Goal: Task Accomplishment & Management: Complete application form

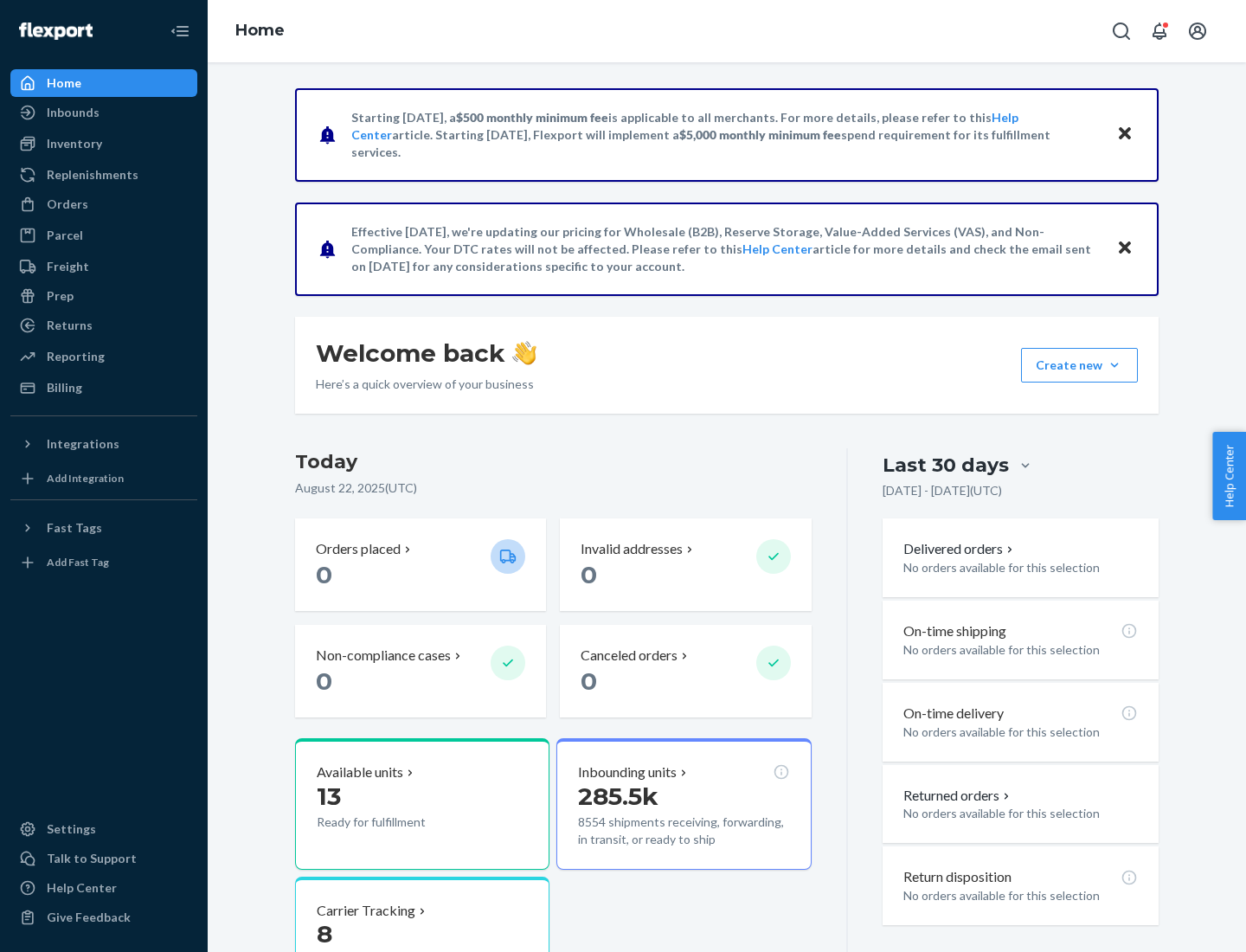
click at [1114, 365] on button "Create new Create new inbound Create new order Create new product" at bounding box center [1079, 365] width 117 height 35
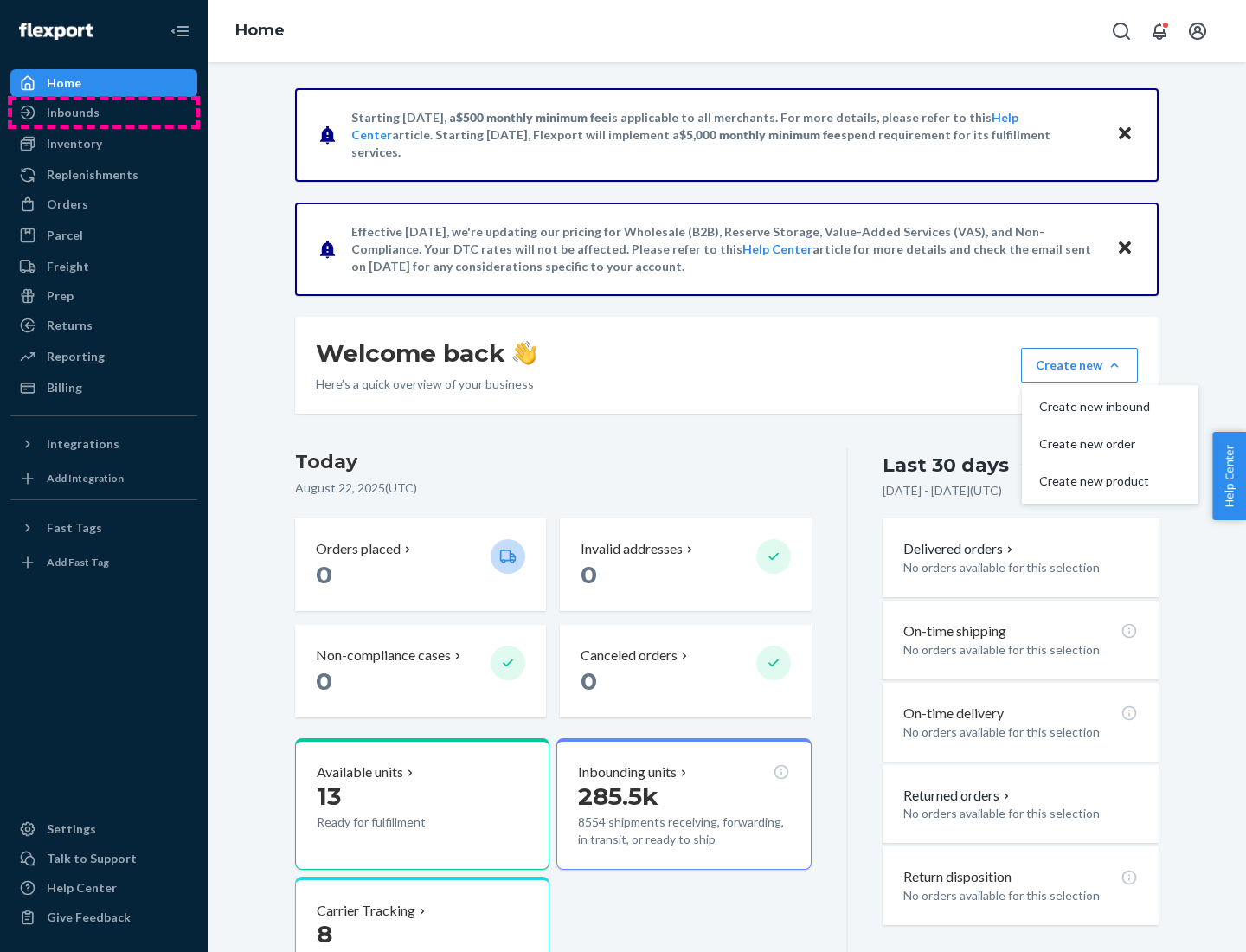
click at [104, 112] on div "Inbounds" at bounding box center [103, 112] width 184 height 25
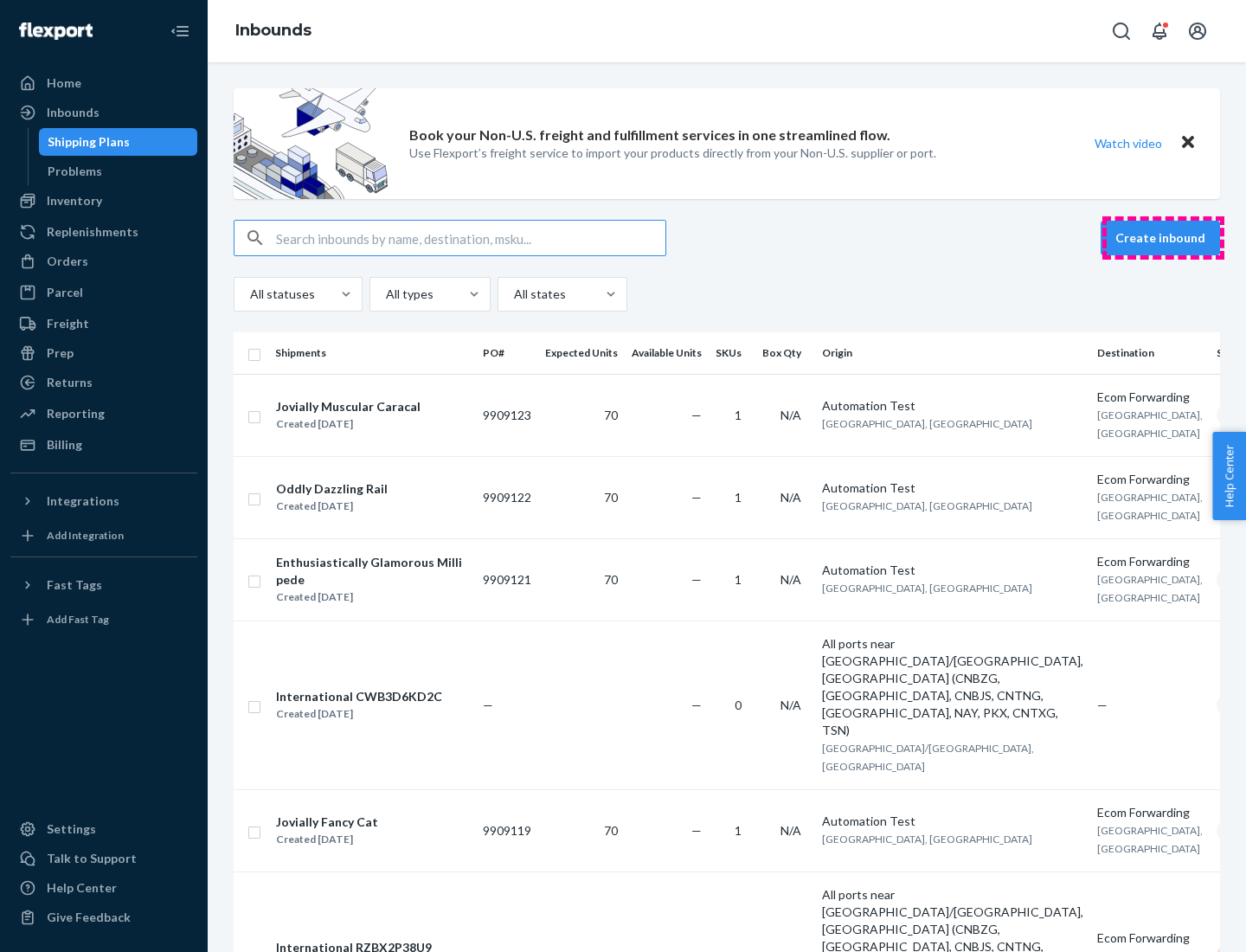
click at [1163, 238] on button "Create inbound" at bounding box center [1160, 238] width 120 height 35
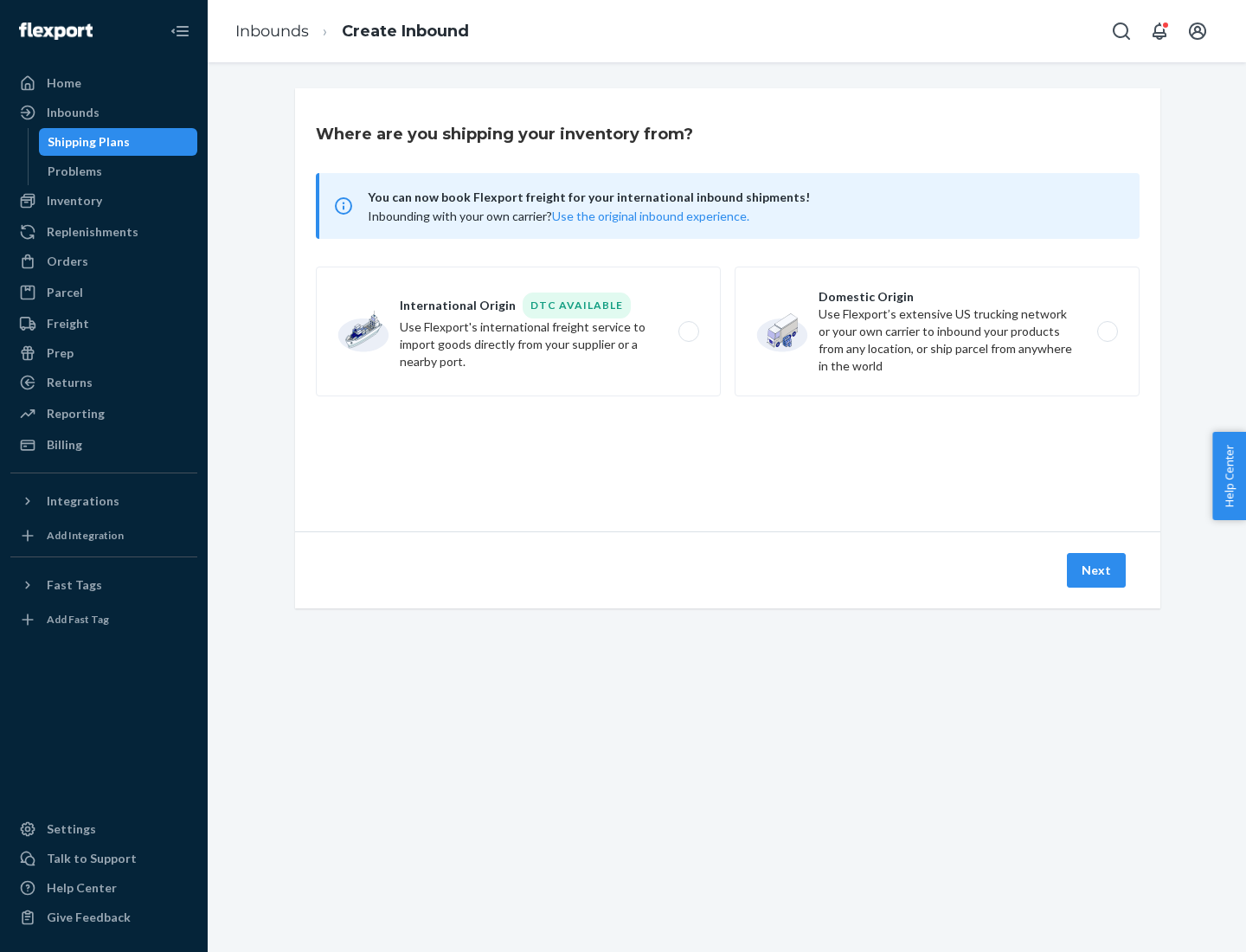
click at [937, 332] on label "Domestic Origin Use Flexport’s extensive US trucking network or your own carrie…" at bounding box center [936, 332] width 405 height 130
click at [1106, 332] on input "Domestic Origin Use Flexport’s extensive US trucking network or your own carrie…" at bounding box center [1112, 332] width 11 height 11
radio input "true"
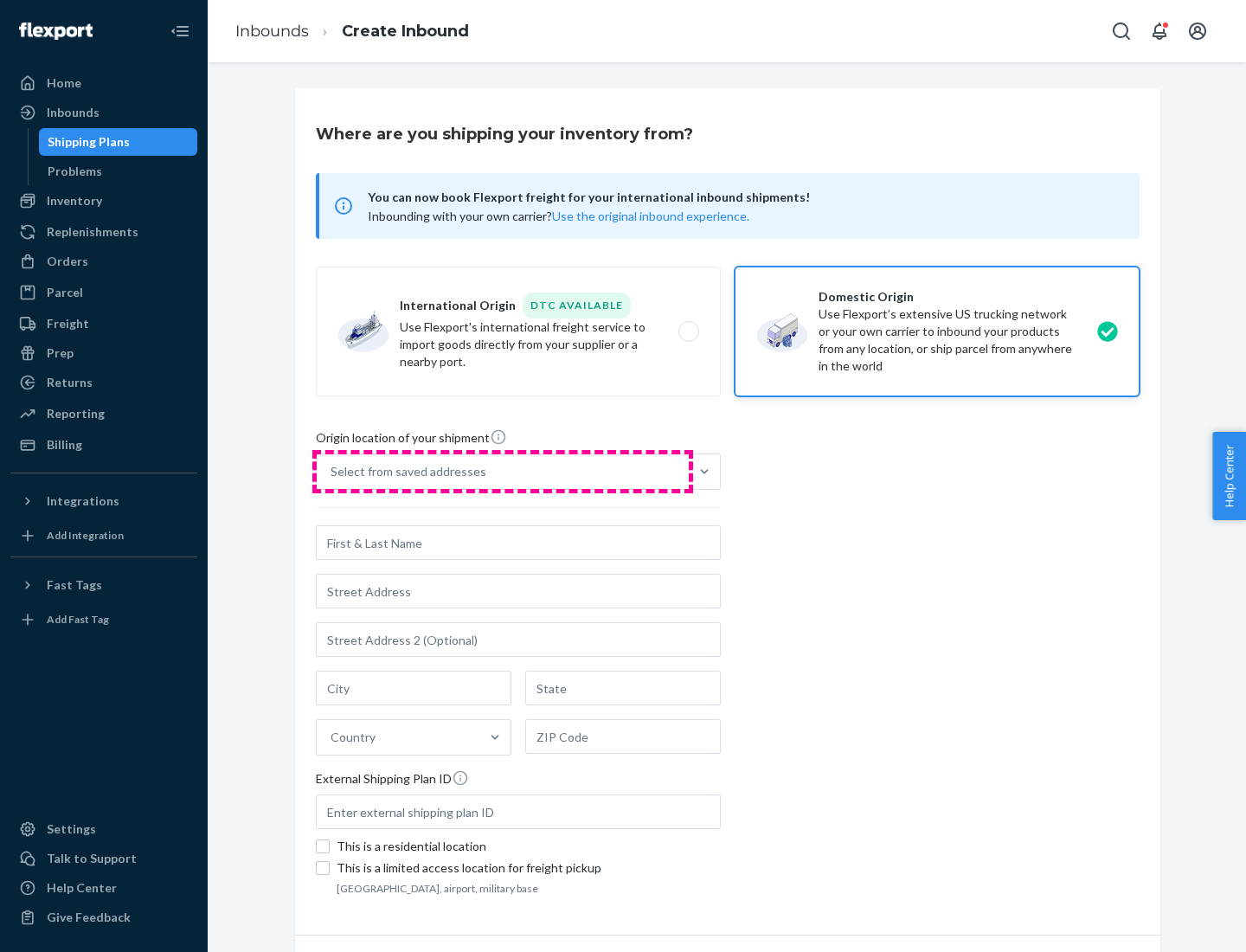
click at [502, 471] on div "Select from saved addresses" at bounding box center [502, 471] width 372 height 35
click at [333, 471] on input "Select from saved addresses" at bounding box center [332, 471] width 2 height 17
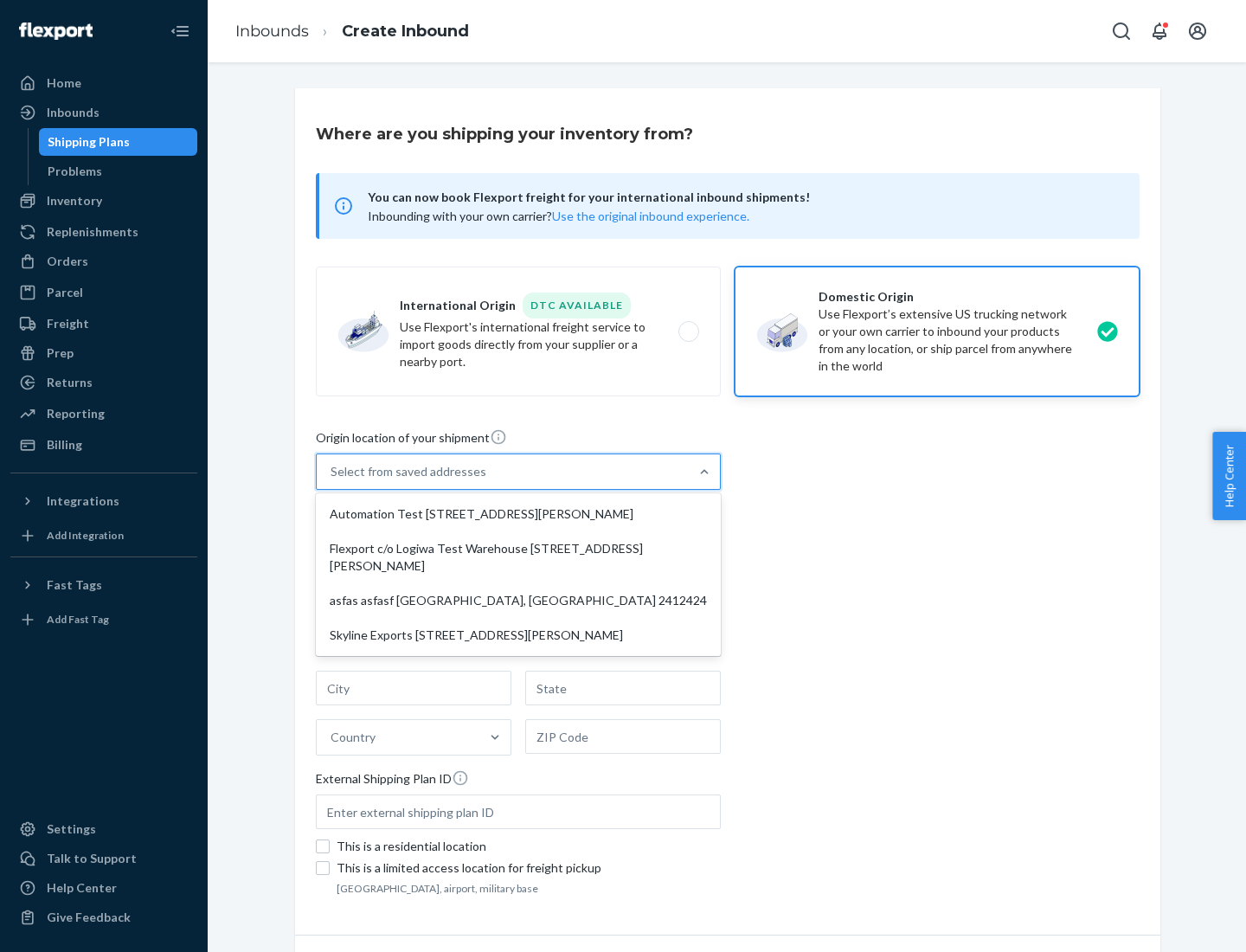
scroll to position [7, 0]
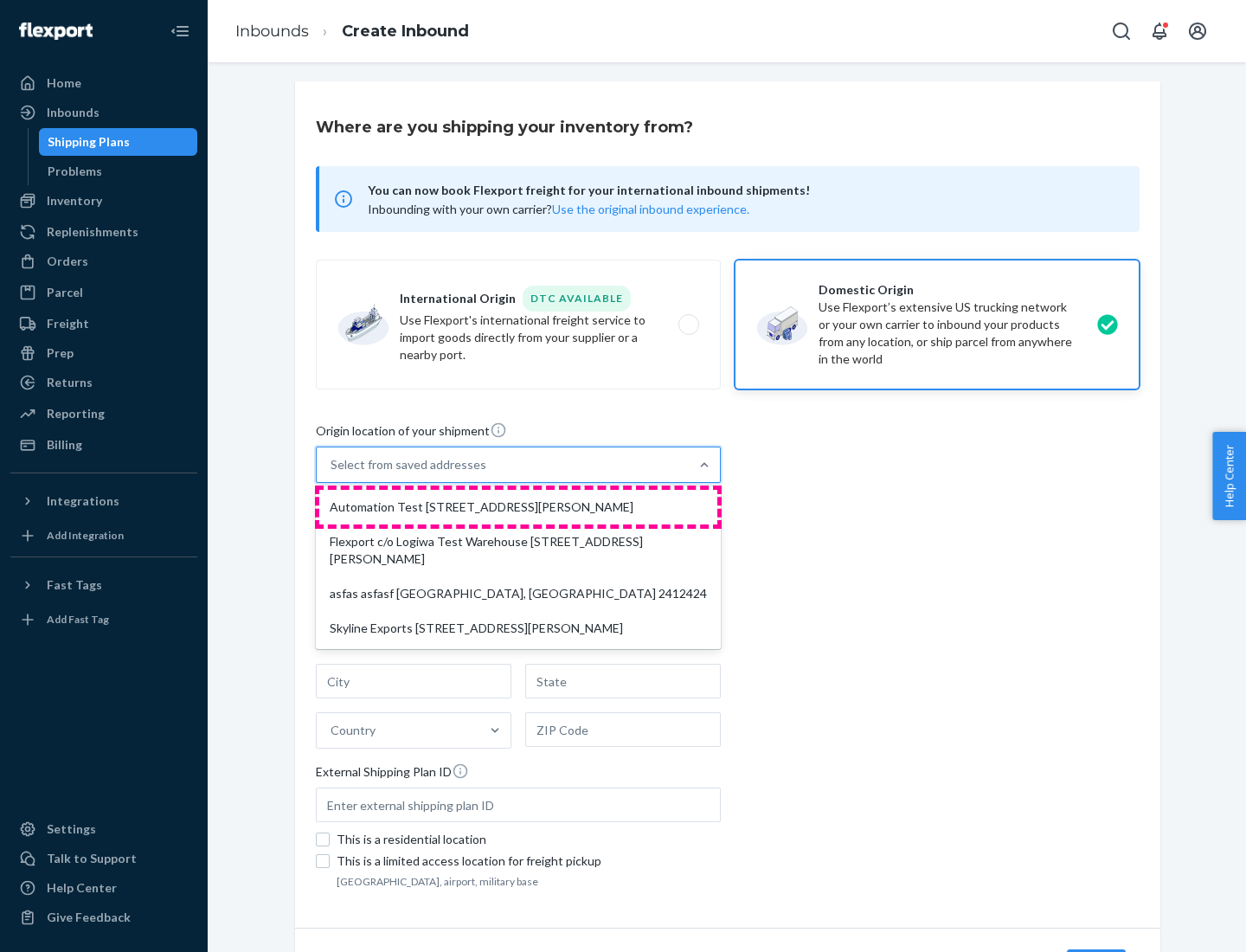
click at [518, 507] on div "Automation Test [STREET_ADDRESS][PERSON_NAME]" at bounding box center [518, 507] width 398 height 35
click at [333, 473] on input "option Automation Test [STREET_ADDRESS][PERSON_NAME] focused, 1 of 4. 4 results…" at bounding box center [332, 464] width 2 height 17
type input "Automation Test"
type input "9th Floor"
type input "[GEOGRAPHIC_DATA]"
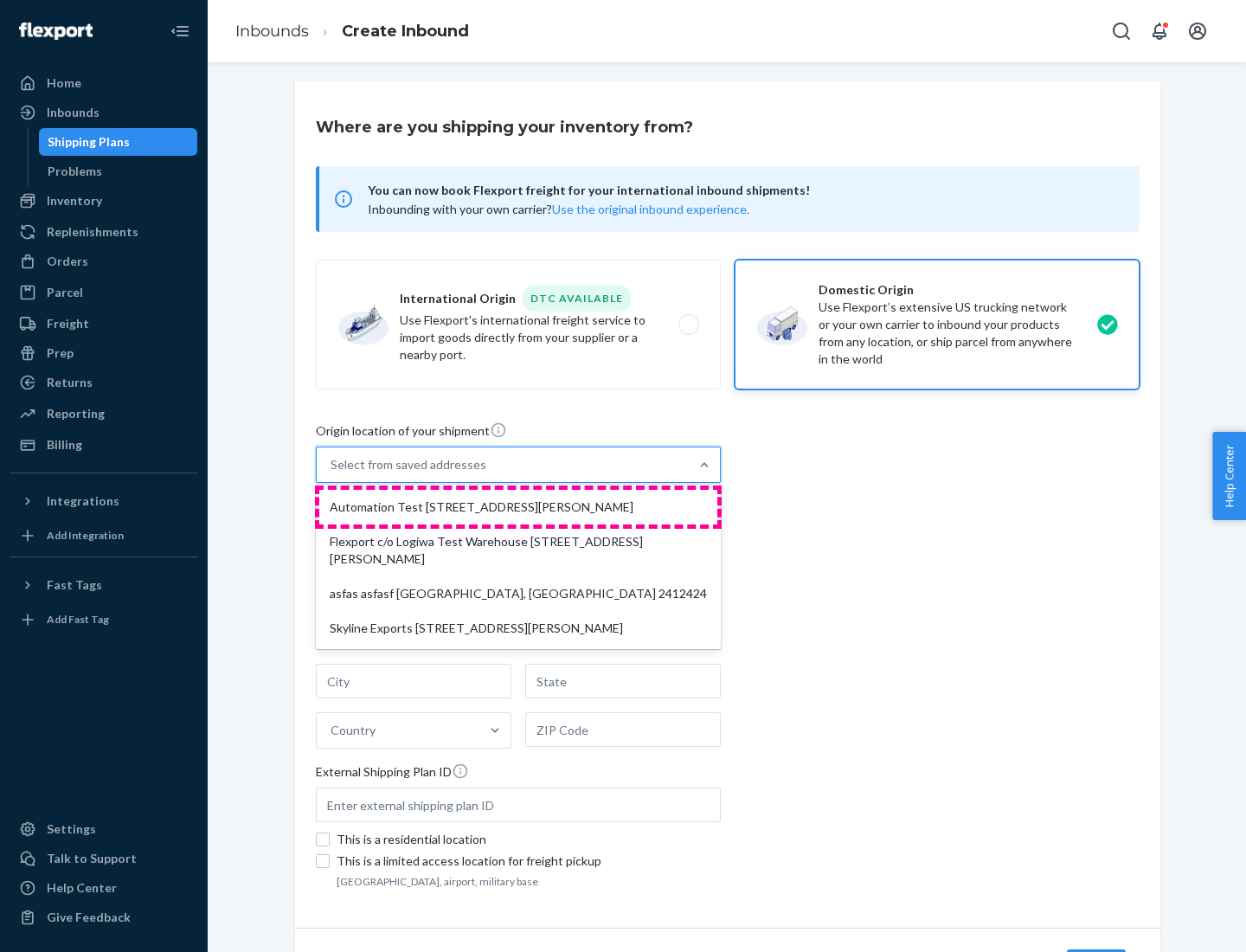
type input "CA"
type input "94104"
type input "[STREET_ADDRESS][PERSON_NAME]"
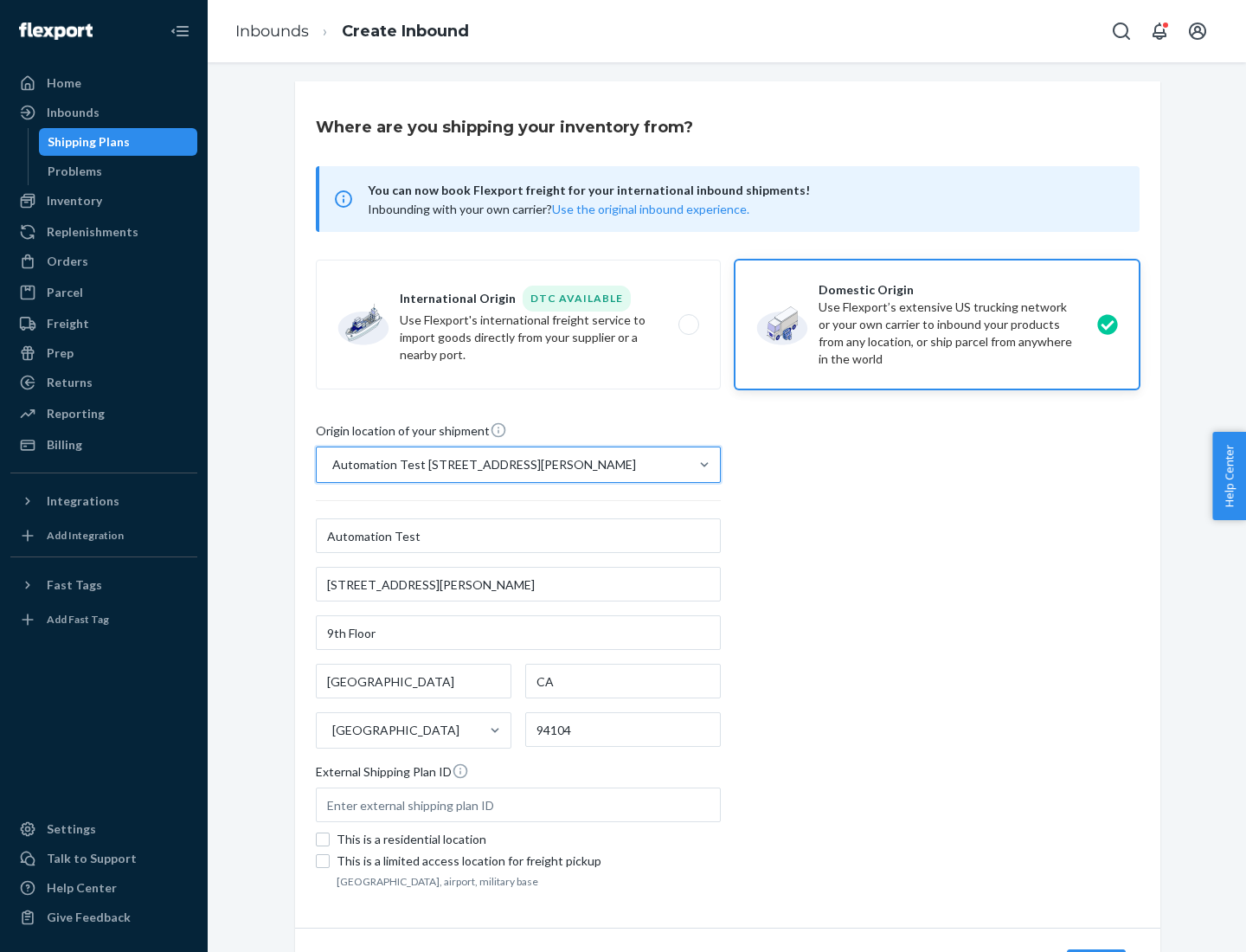
scroll to position [101, 0]
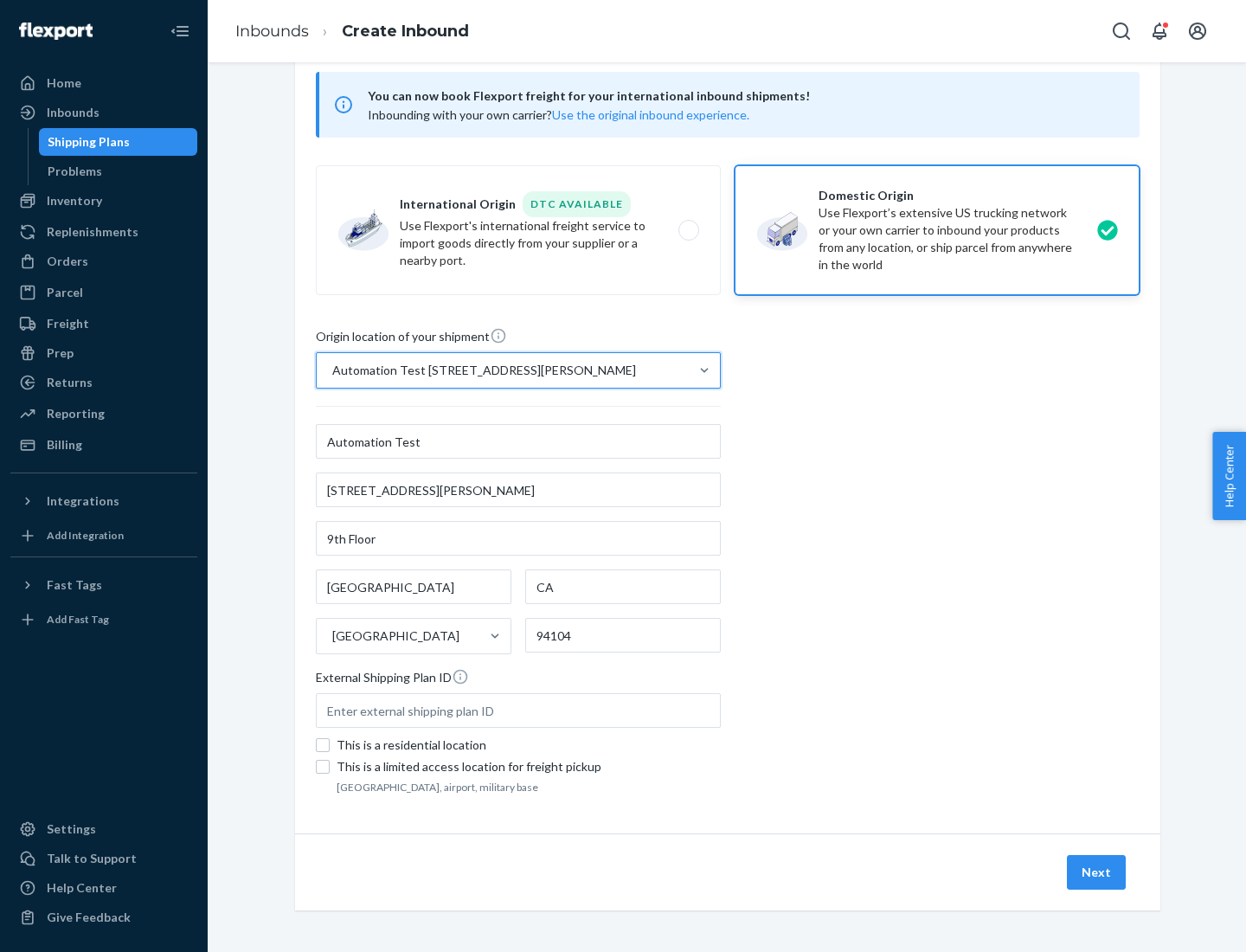
click at [1097, 873] on button "Next" at bounding box center [1096, 873] width 58 height 35
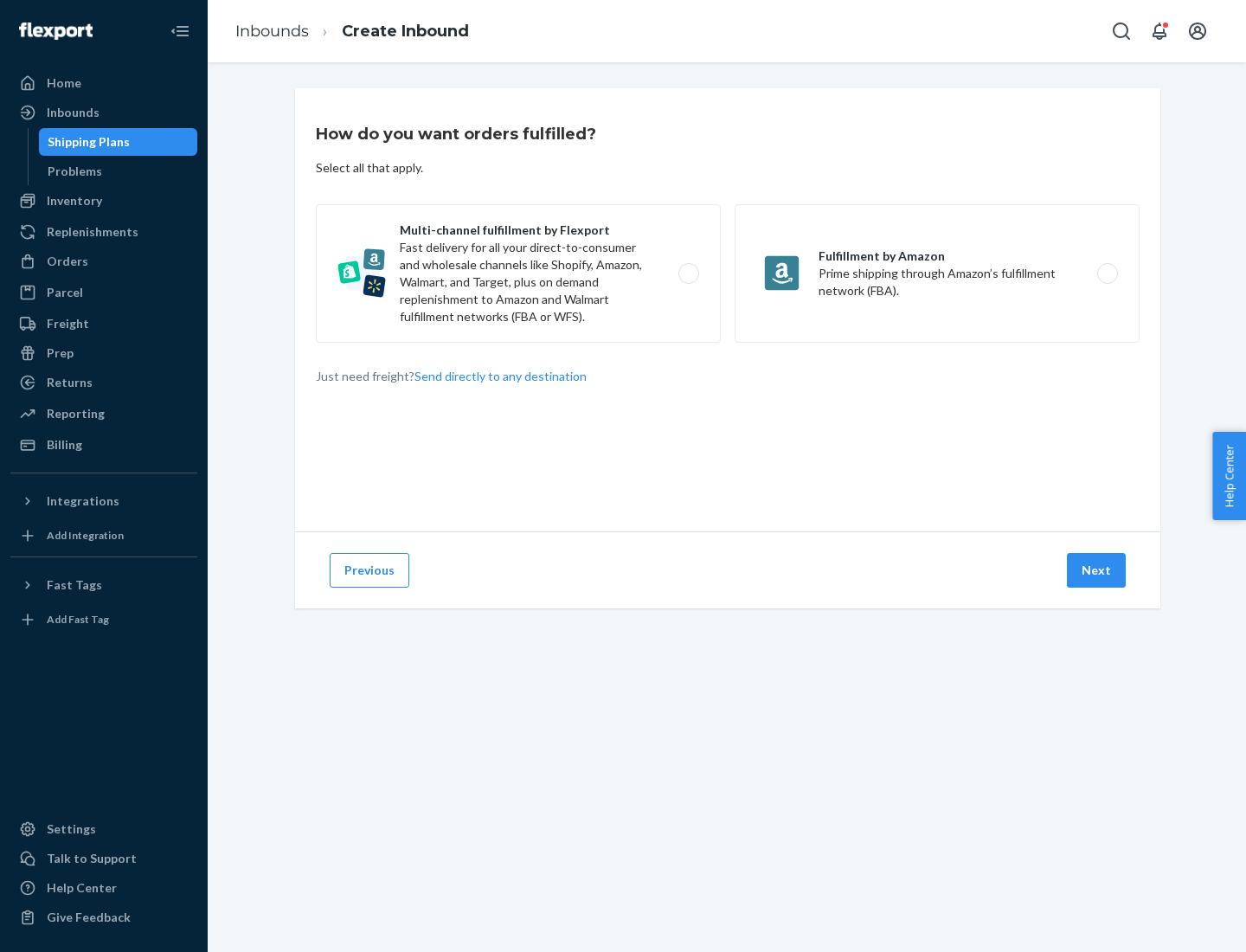
click at [518, 273] on label "Multi-channel fulfillment by Flexport Fast delivery for all your direct-to-cons…" at bounding box center [518, 273] width 405 height 139
click at [688, 273] on input "Multi-channel fulfillment by Flexport Fast delivery for all your direct-to-cons…" at bounding box center [693, 274] width 11 height 11
radio input "true"
click at [1097, 570] on button "Next" at bounding box center [1096, 570] width 58 height 35
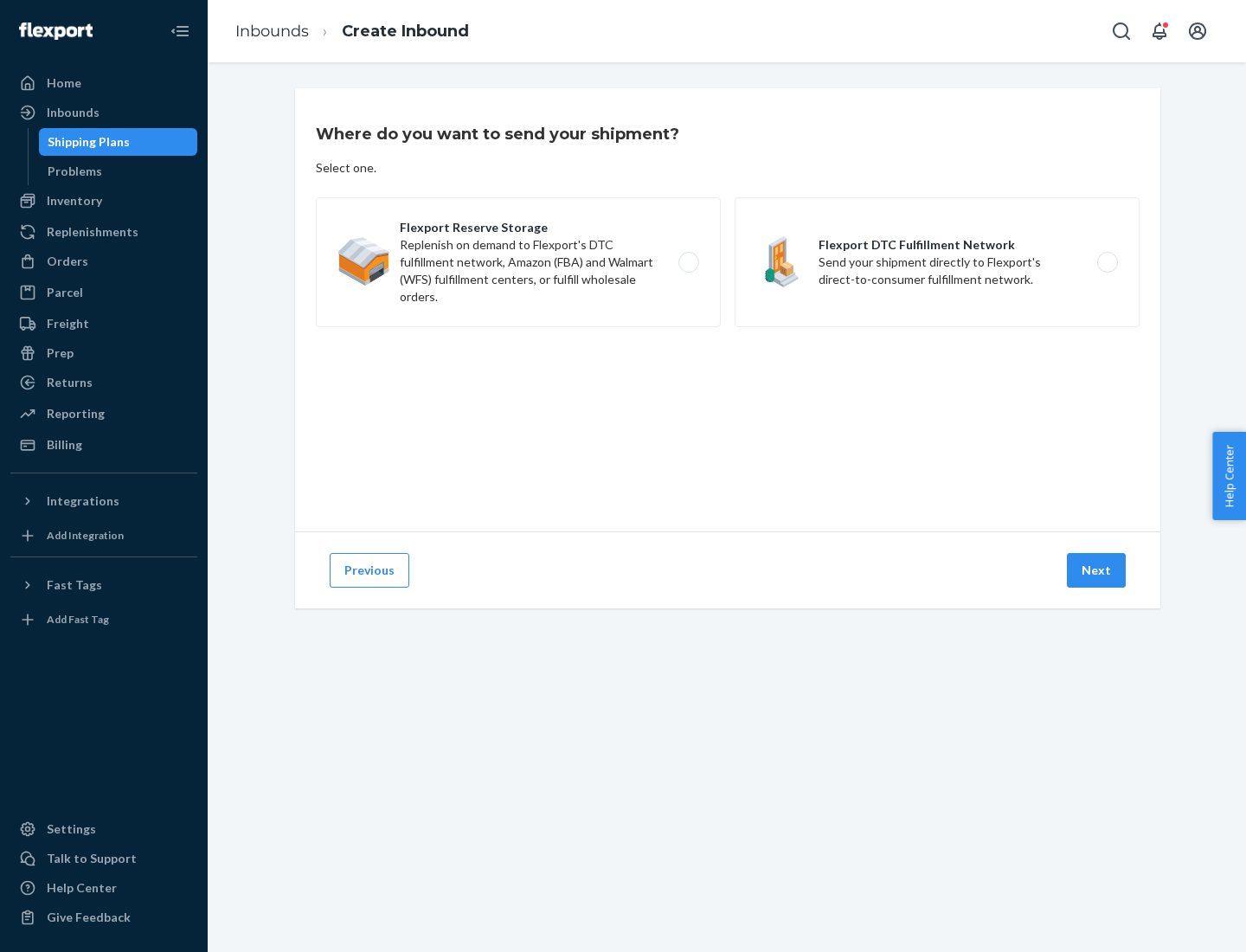
click at [937, 262] on label "Flexport DTC Fulfillment Network Send your shipment directly to Flexport's dire…" at bounding box center [936, 262] width 405 height 130
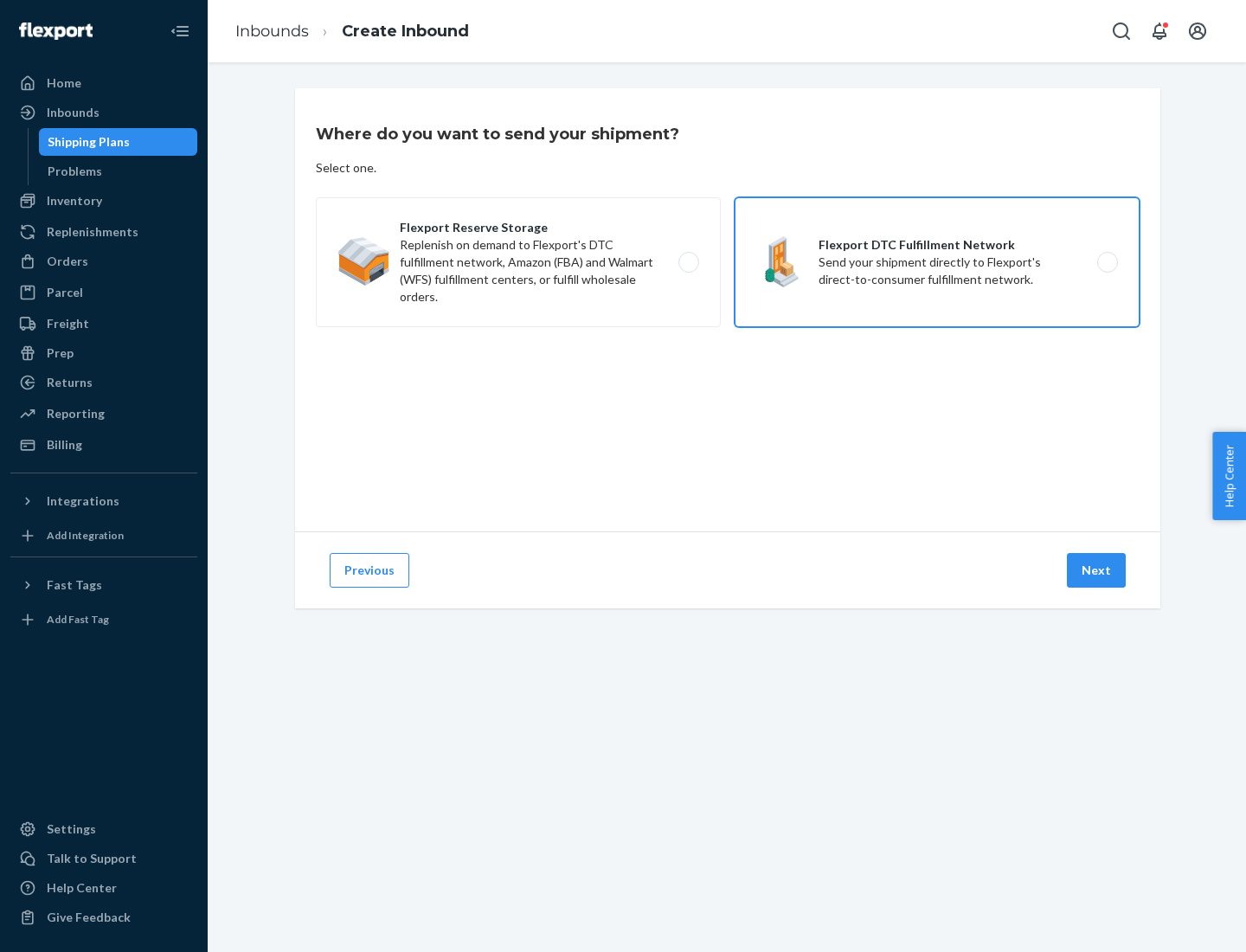
click at [1106, 262] on input "Flexport DTC Fulfillment Network Send your shipment directly to Flexport's dire…" at bounding box center [1112, 262] width 11 height 11
radio input "true"
click at [1097, 570] on button "Next" at bounding box center [1096, 570] width 58 height 35
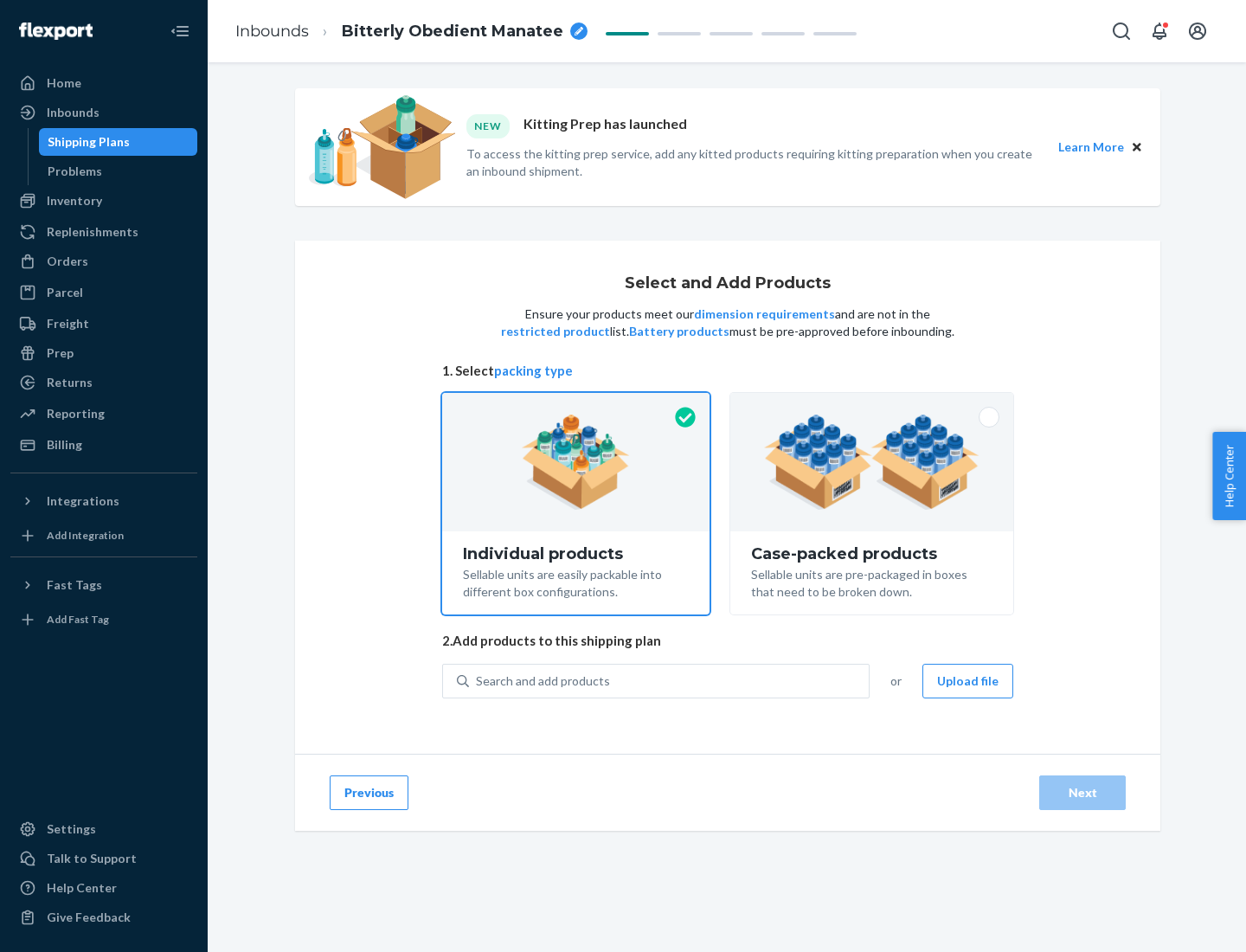
click at [872, 462] on img at bounding box center [871, 462] width 216 height 95
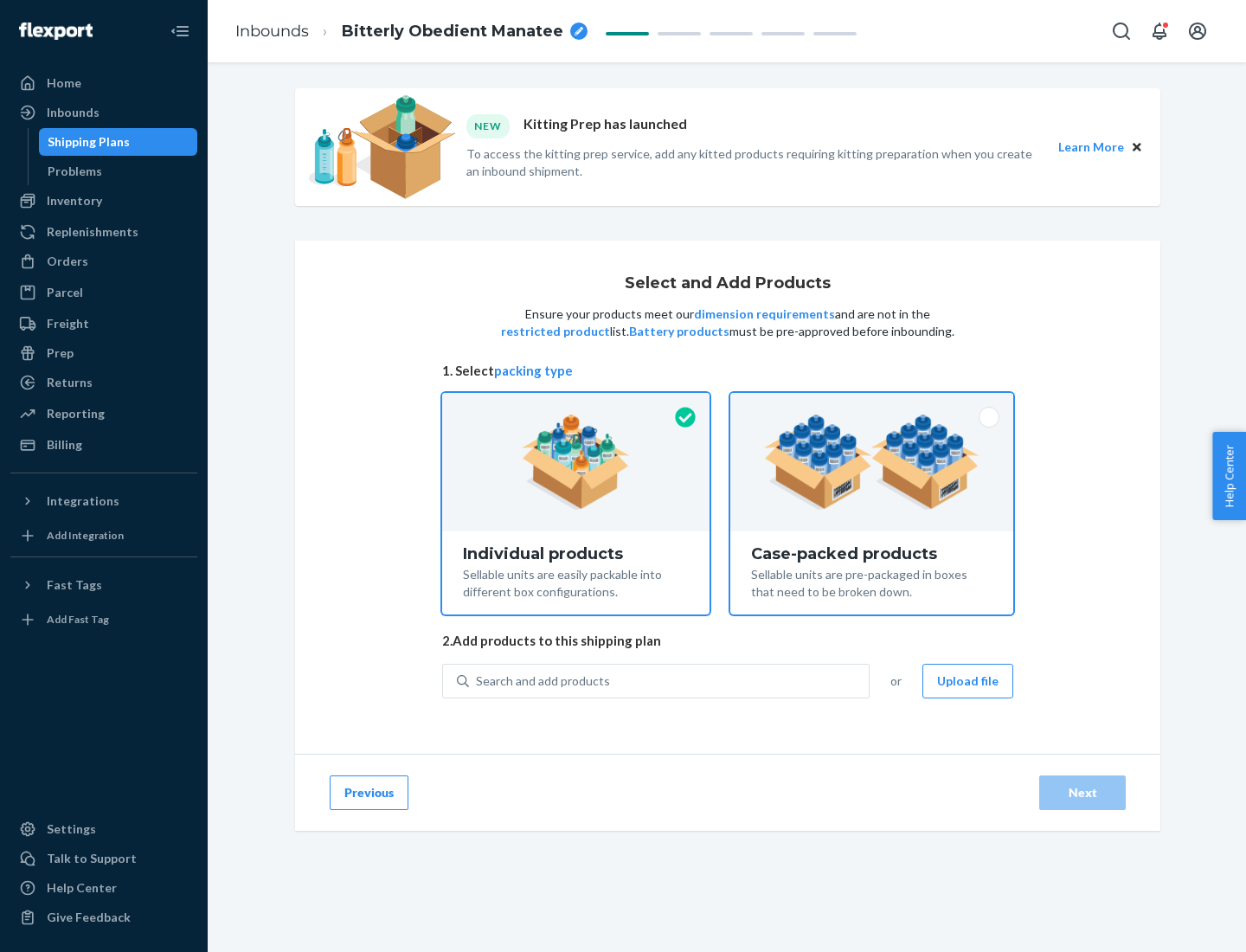
click at [872, 404] on input "Case-packed products Sellable units are pre-packaged in boxes that need to be b…" at bounding box center [871, 398] width 11 height 11
radio input "true"
radio input "false"
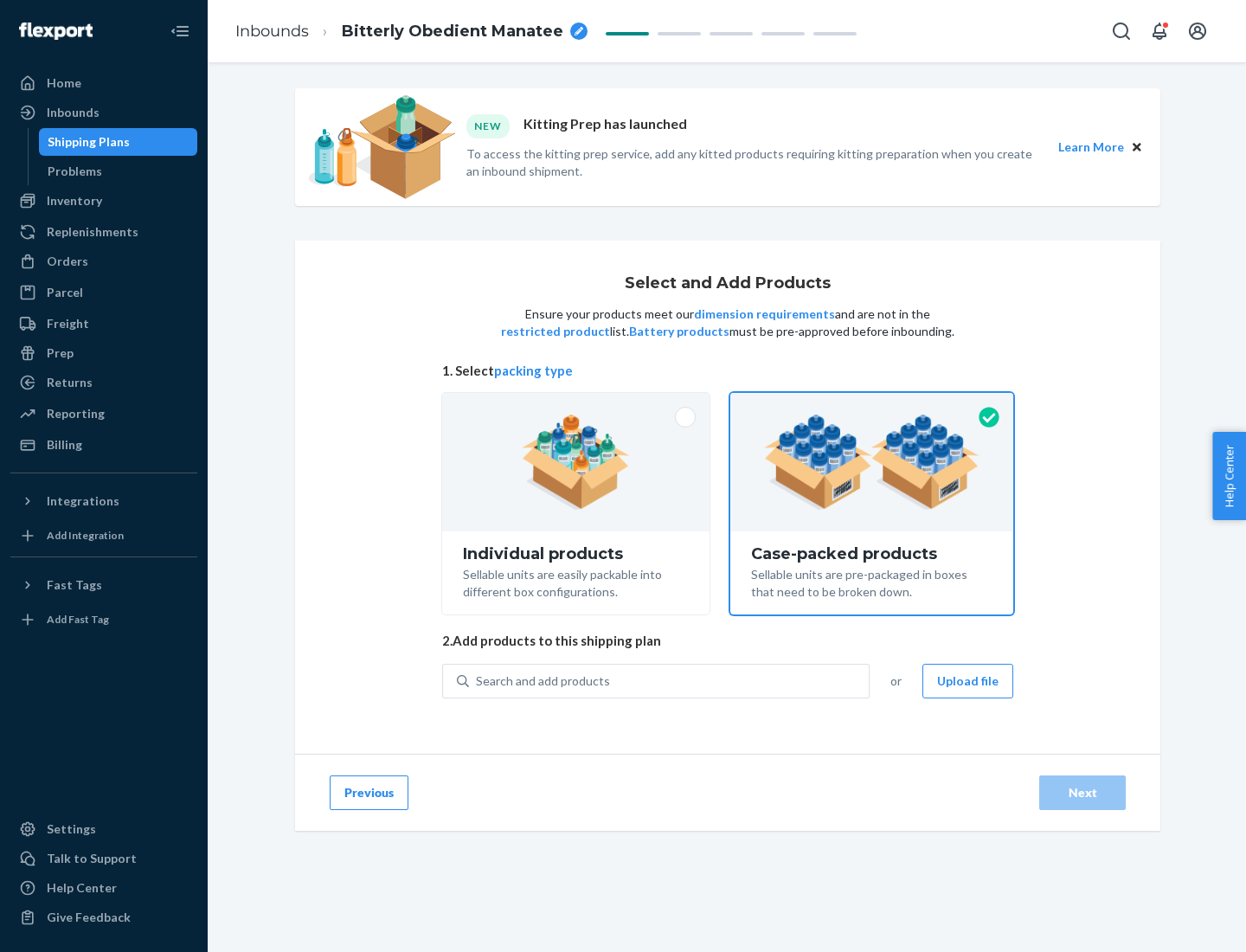
click at [670, 680] on div "Search and add products" at bounding box center [669, 681] width 400 height 31
click at [478, 680] on input "Search and add products" at bounding box center [477, 681] width 2 height 17
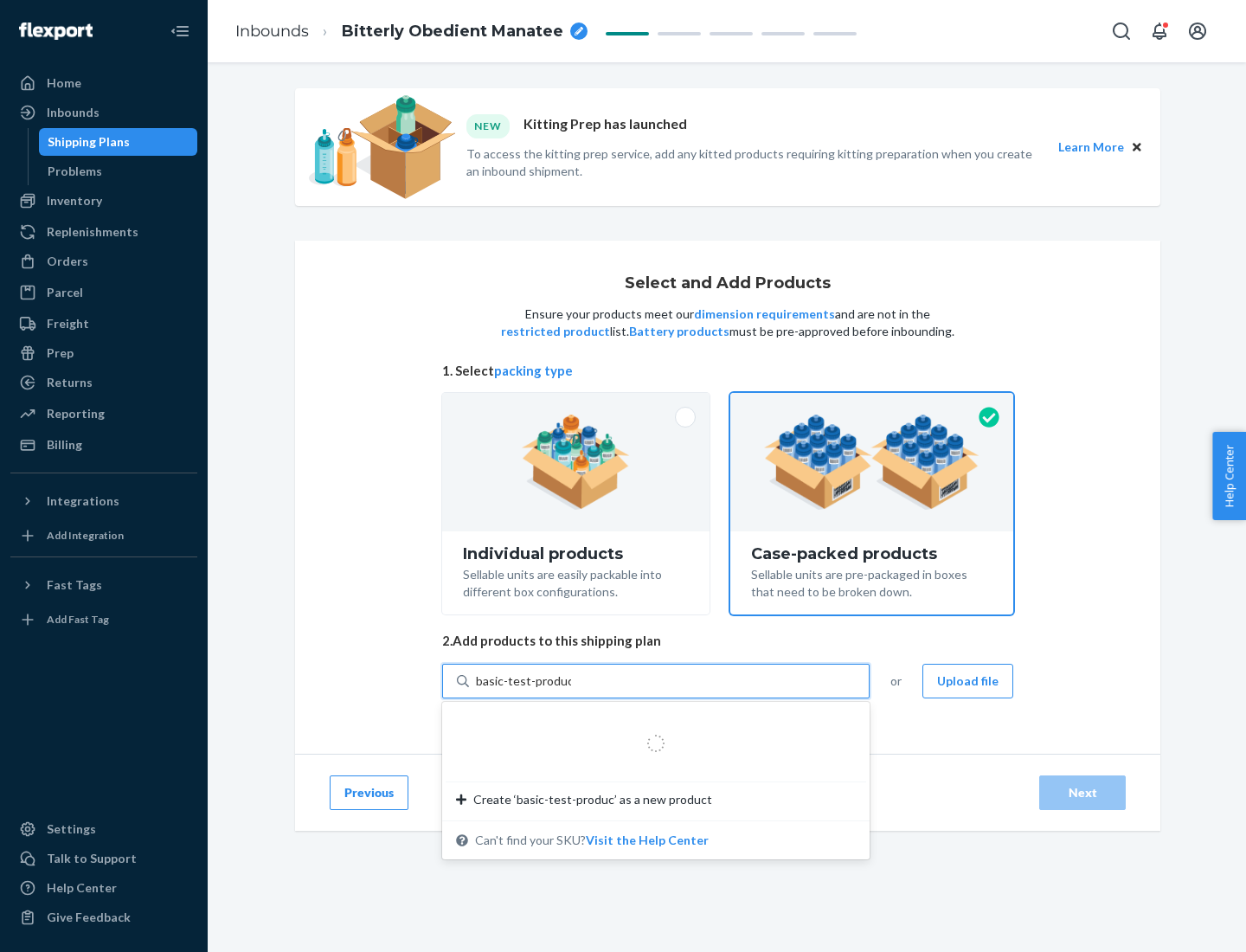
type input "basic-test-product-1"
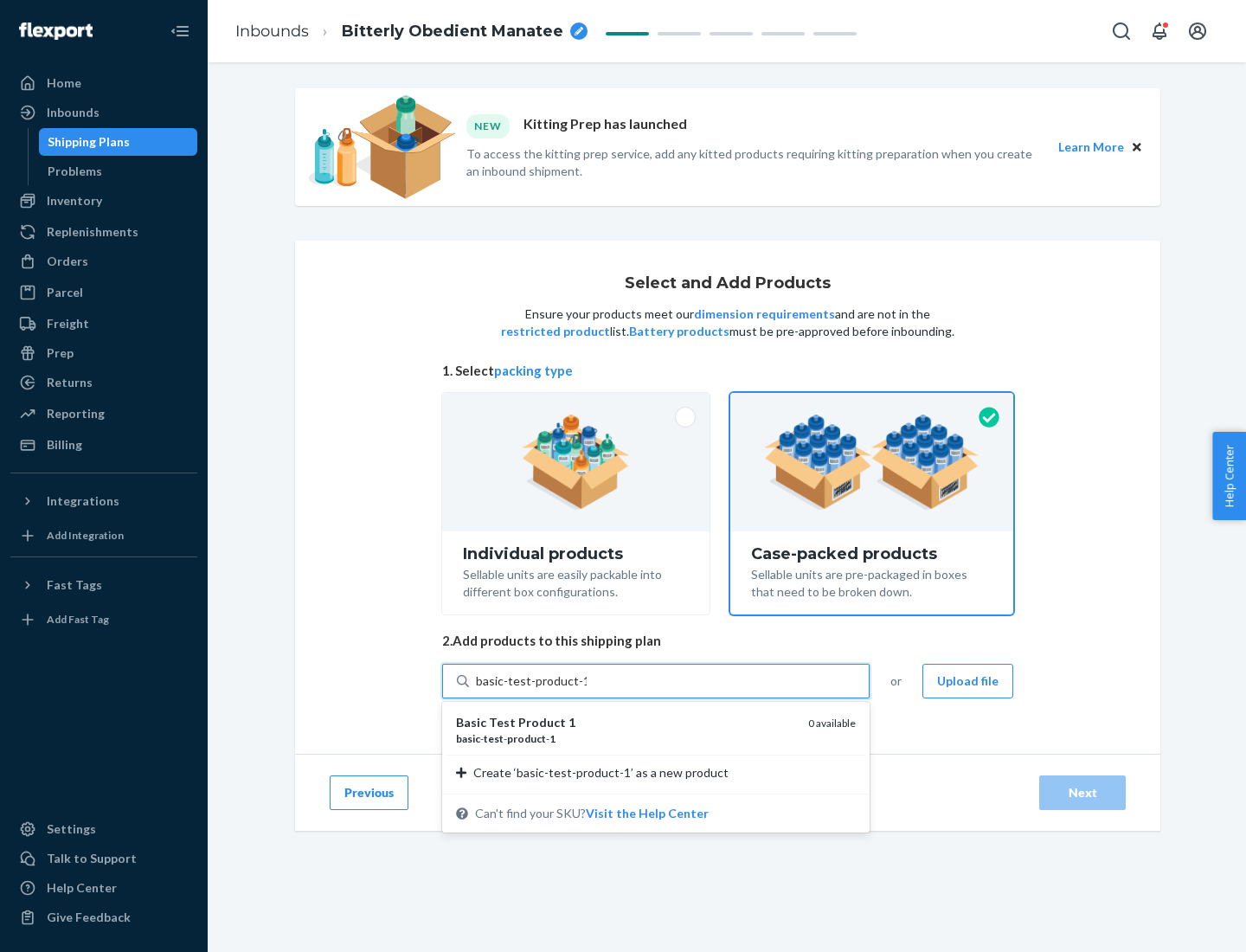
click at [626, 738] on div "basic - test - product - 1" at bounding box center [625, 738] width 338 height 15
click at [586, 690] on input "basic-test-product-1" at bounding box center [531, 681] width 111 height 17
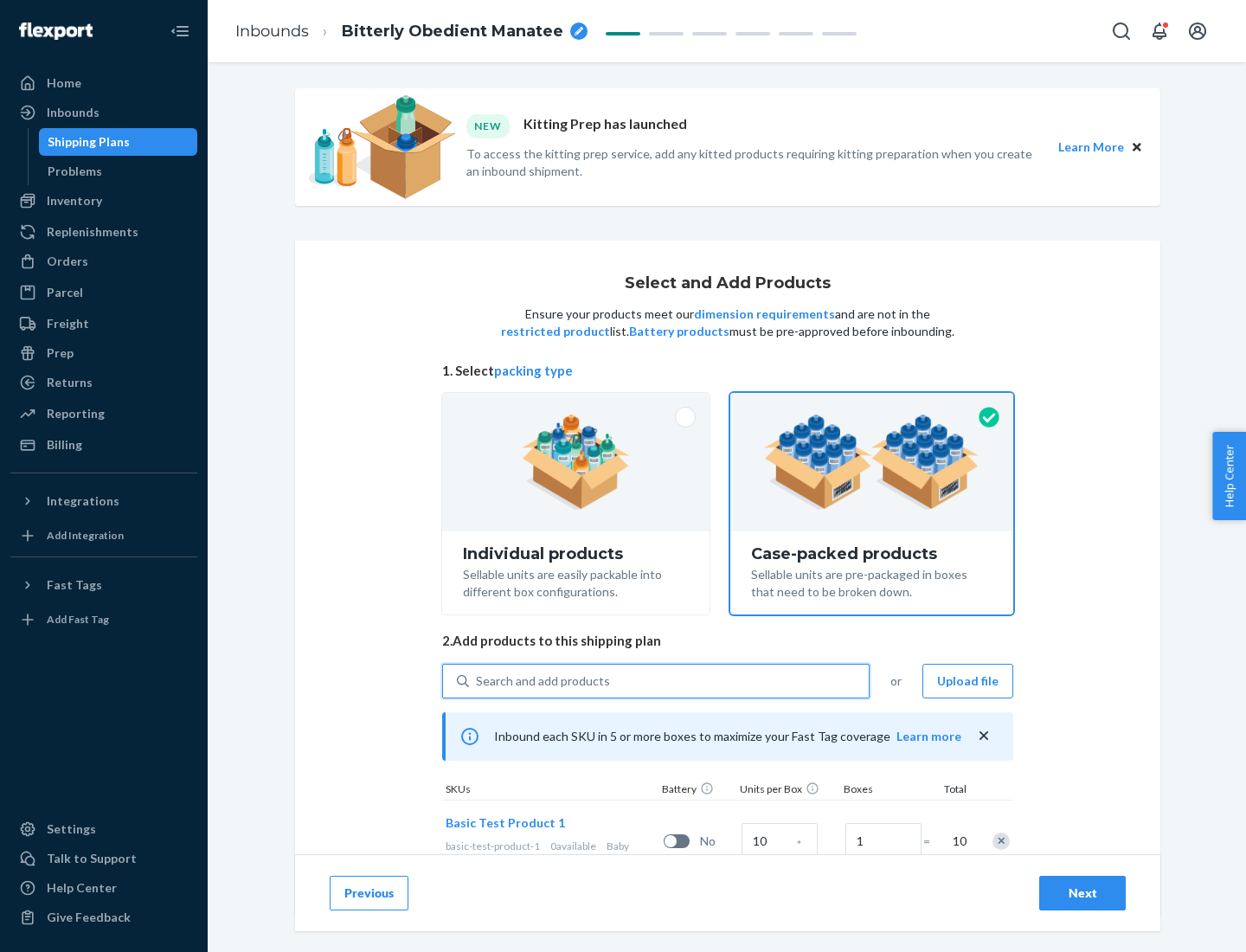
scroll to position [62, 0]
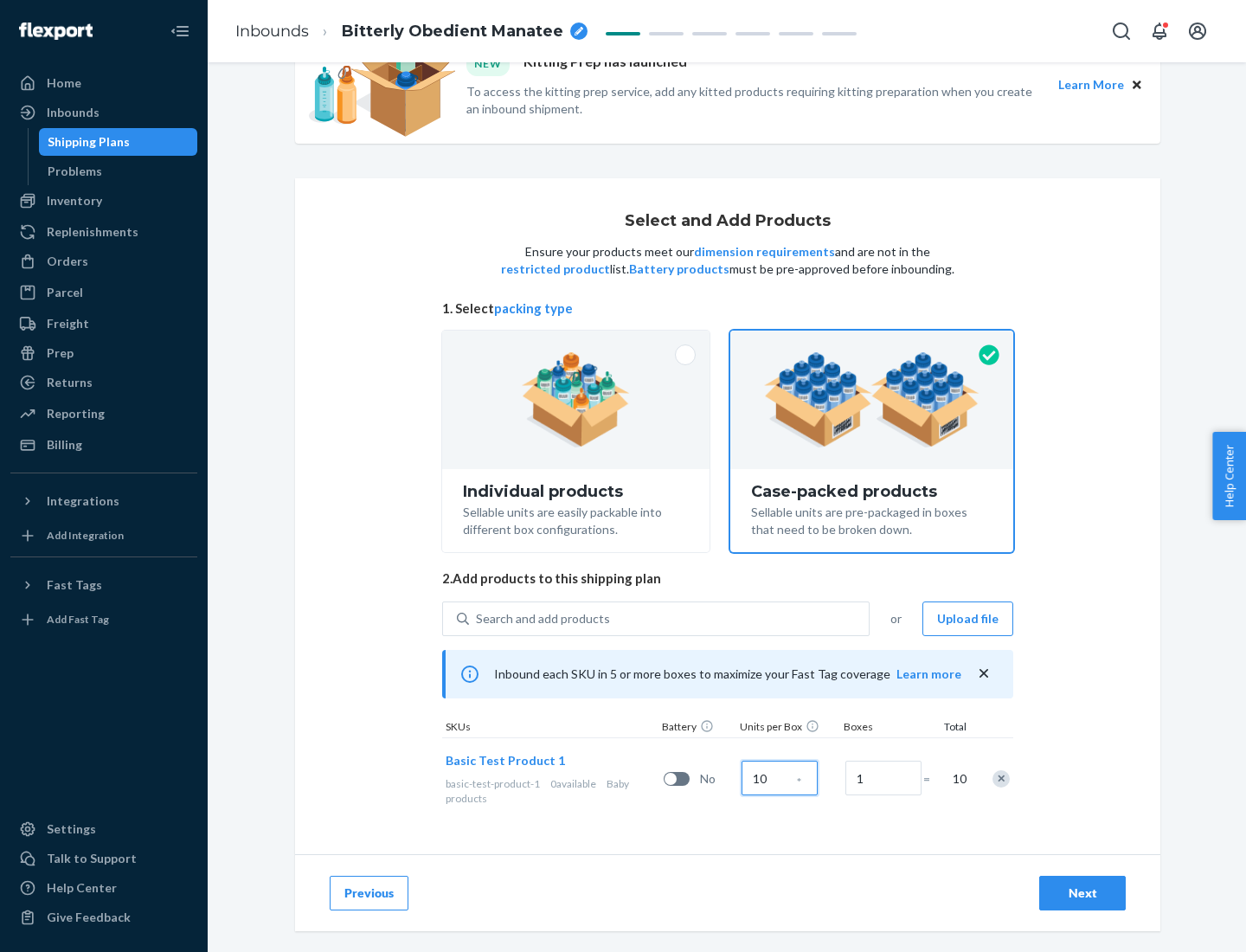
type input "10"
type input "7"
click at [1082, 893] on div "Next" at bounding box center [1082, 893] width 58 height 17
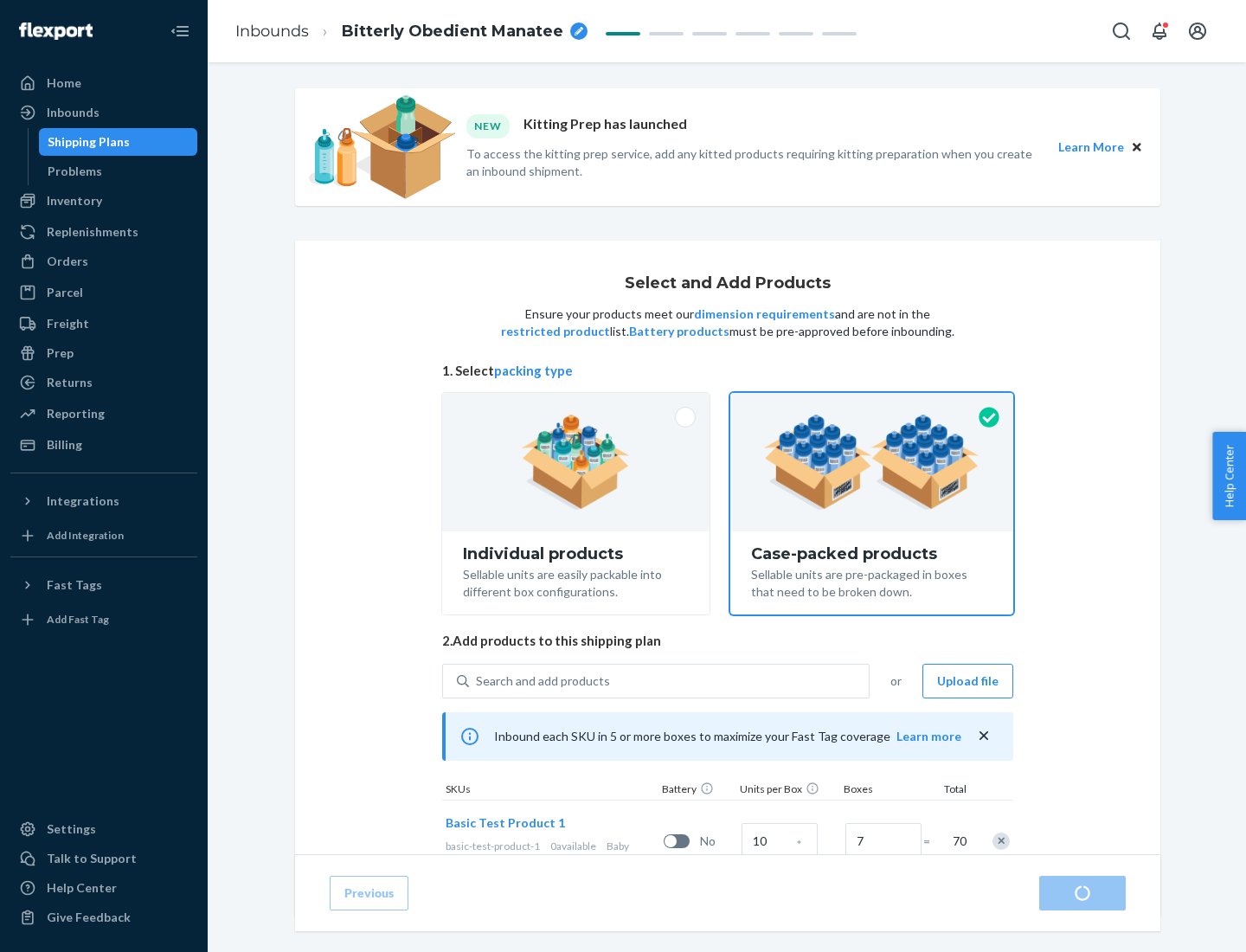
radio input "true"
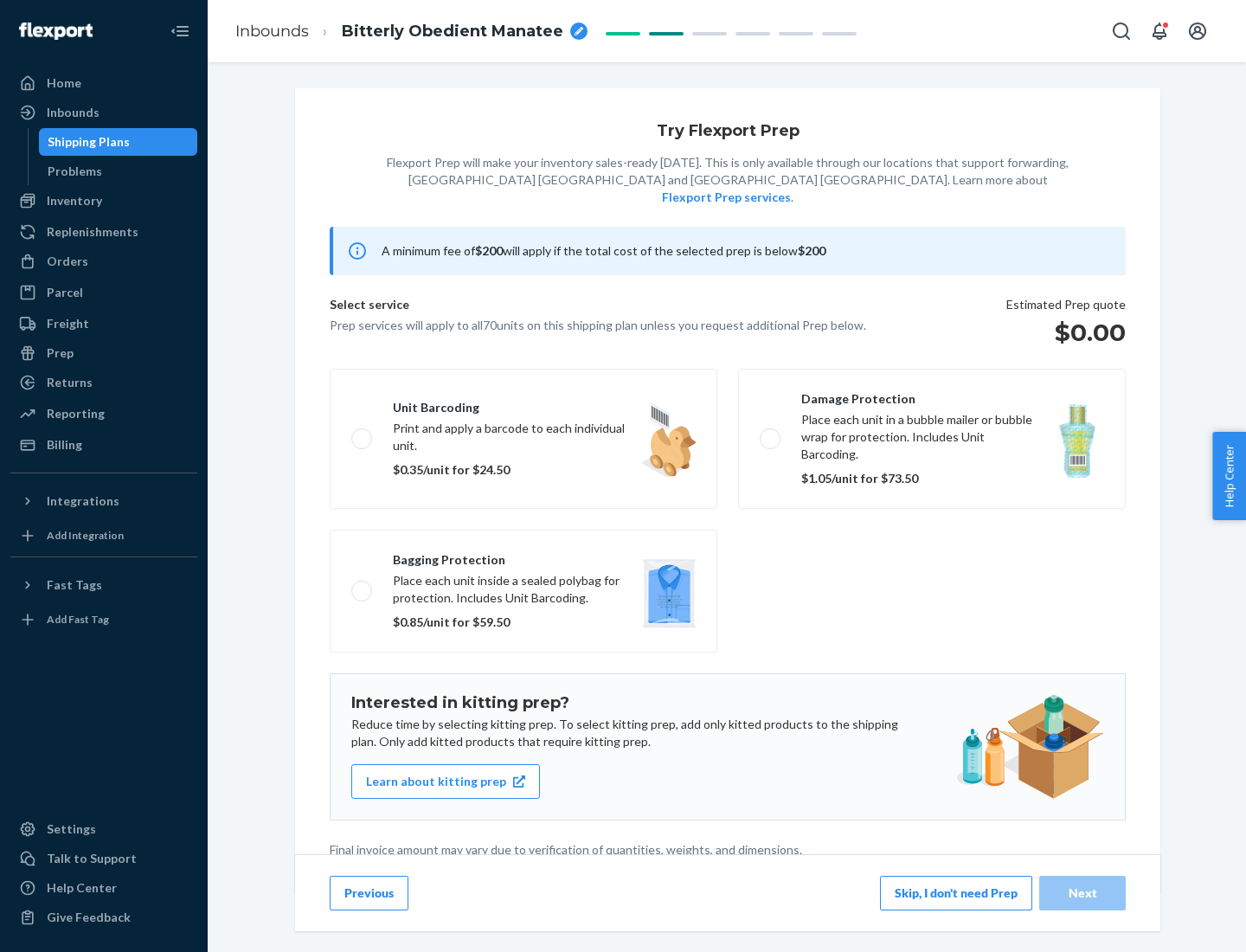
scroll to position [5, 0]
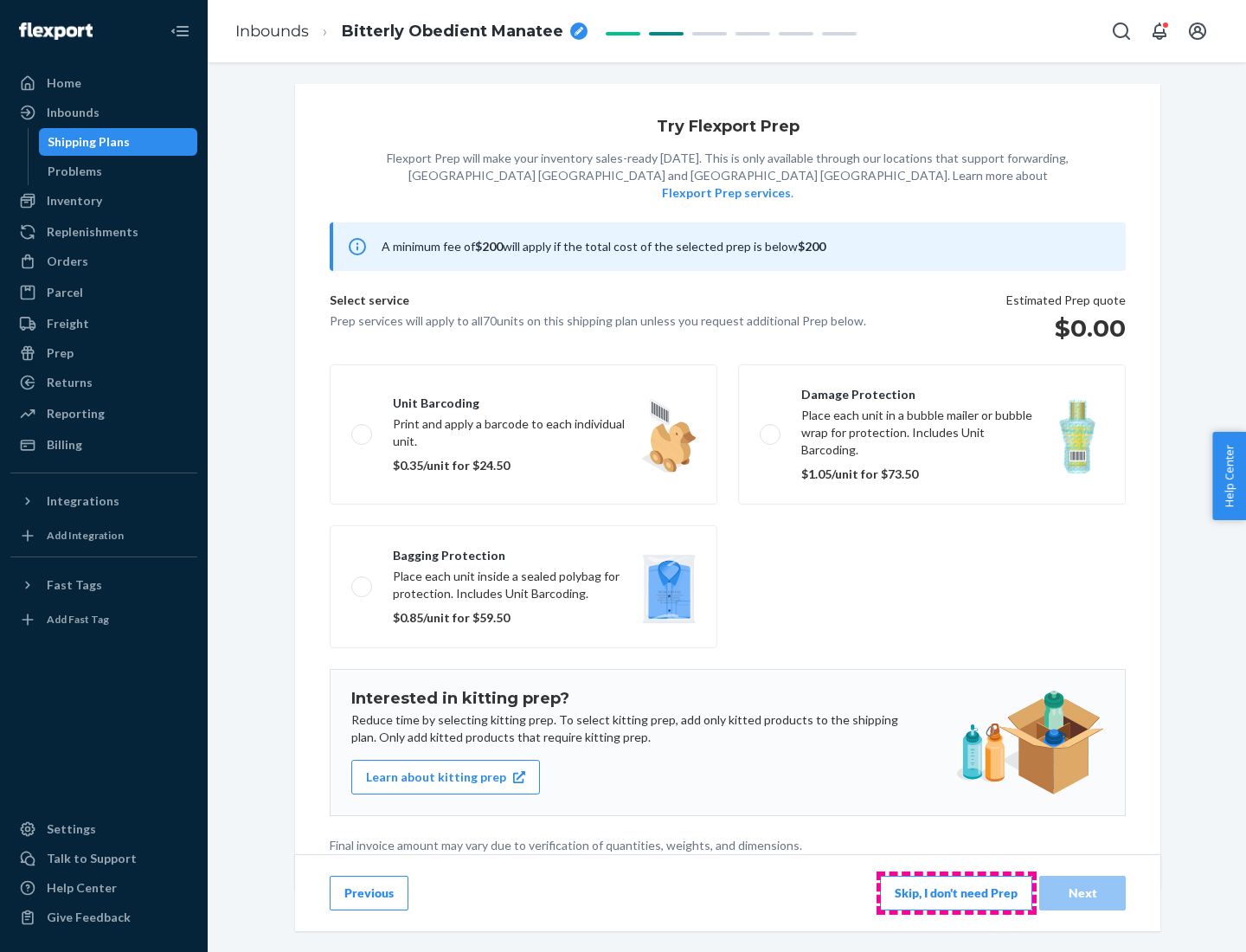
click at [956, 892] on button "Skip, I don't need Prep" at bounding box center [956, 893] width 153 height 35
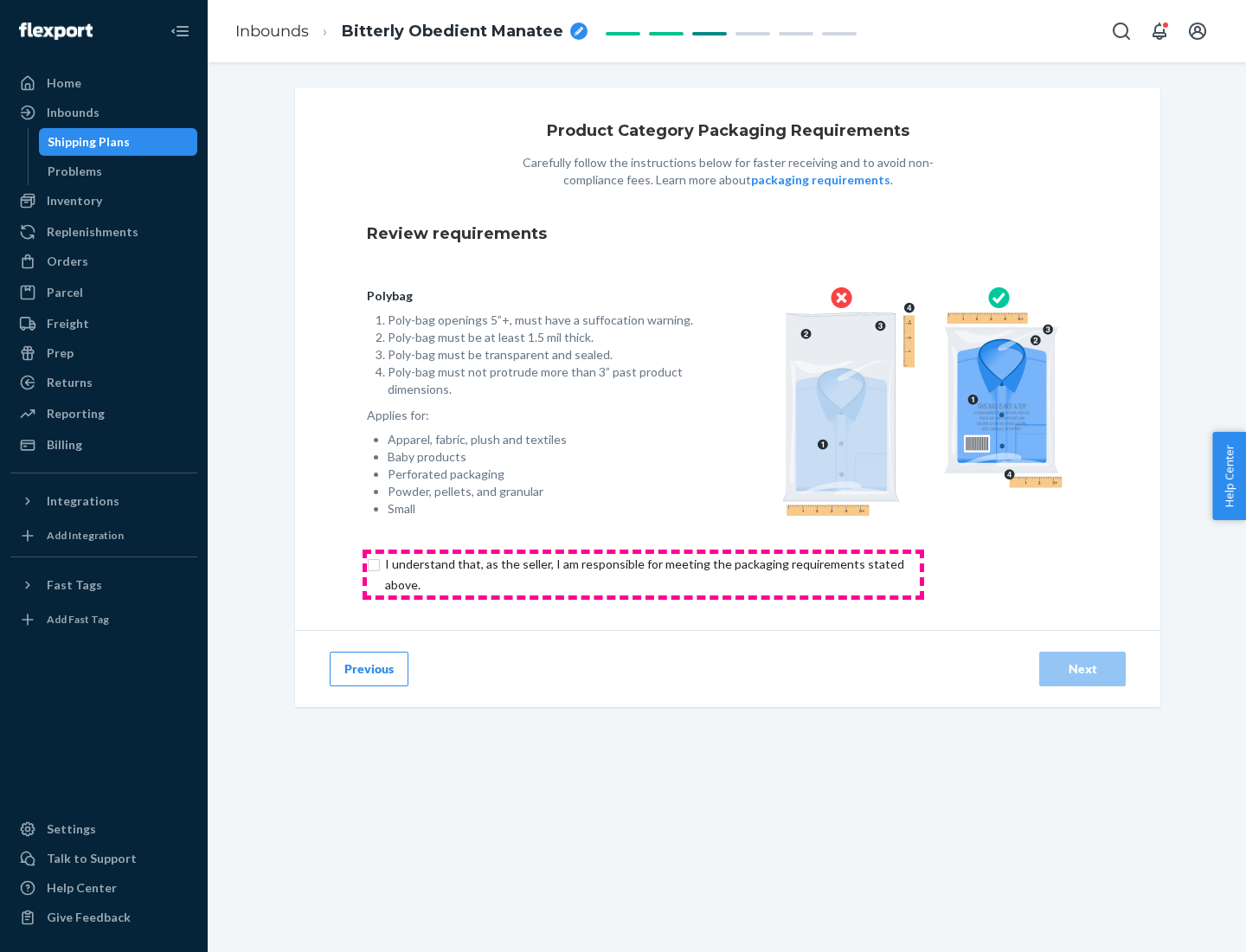
click at [643, 574] on input "checkbox" at bounding box center [655, 574] width 575 height 41
checkbox input "true"
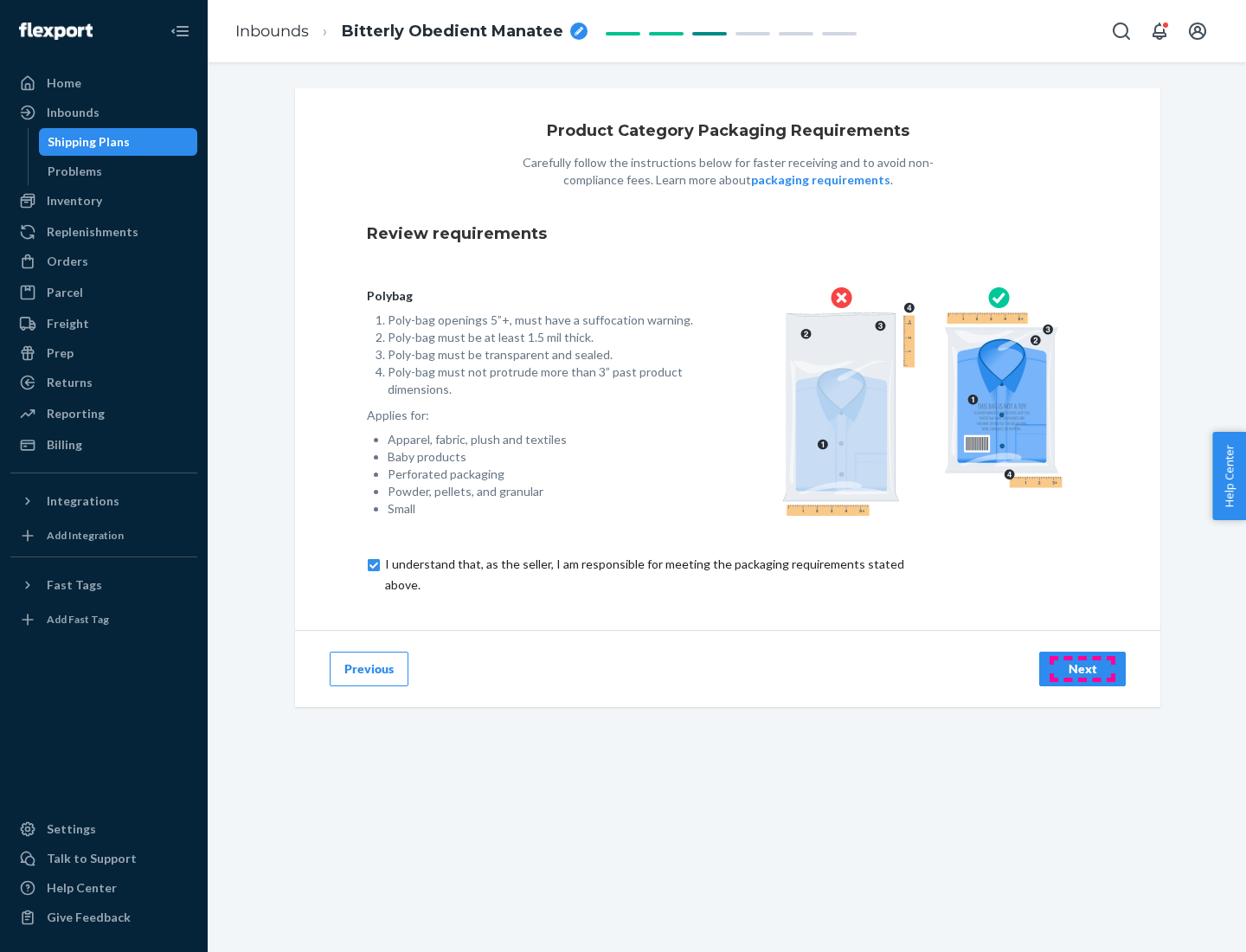
click at [1082, 668] on div "Next" at bounding box center [1082, 669] width 58 height 17
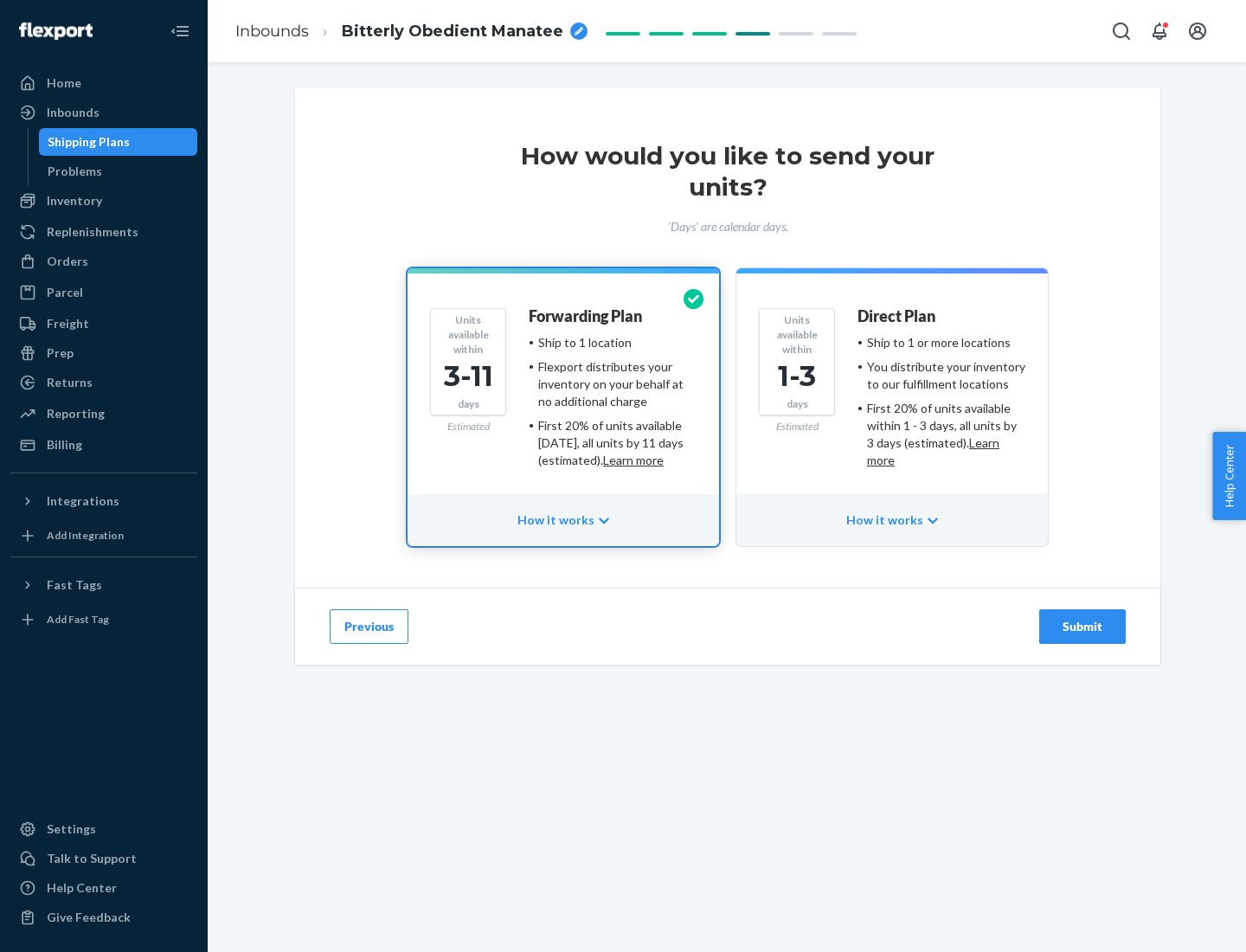
click at [892, 395] on ul "Ship to 1 or more locations You distribute your inventory to our fulfillment lo…" at bounding box center [941, 402] width 168 height 135
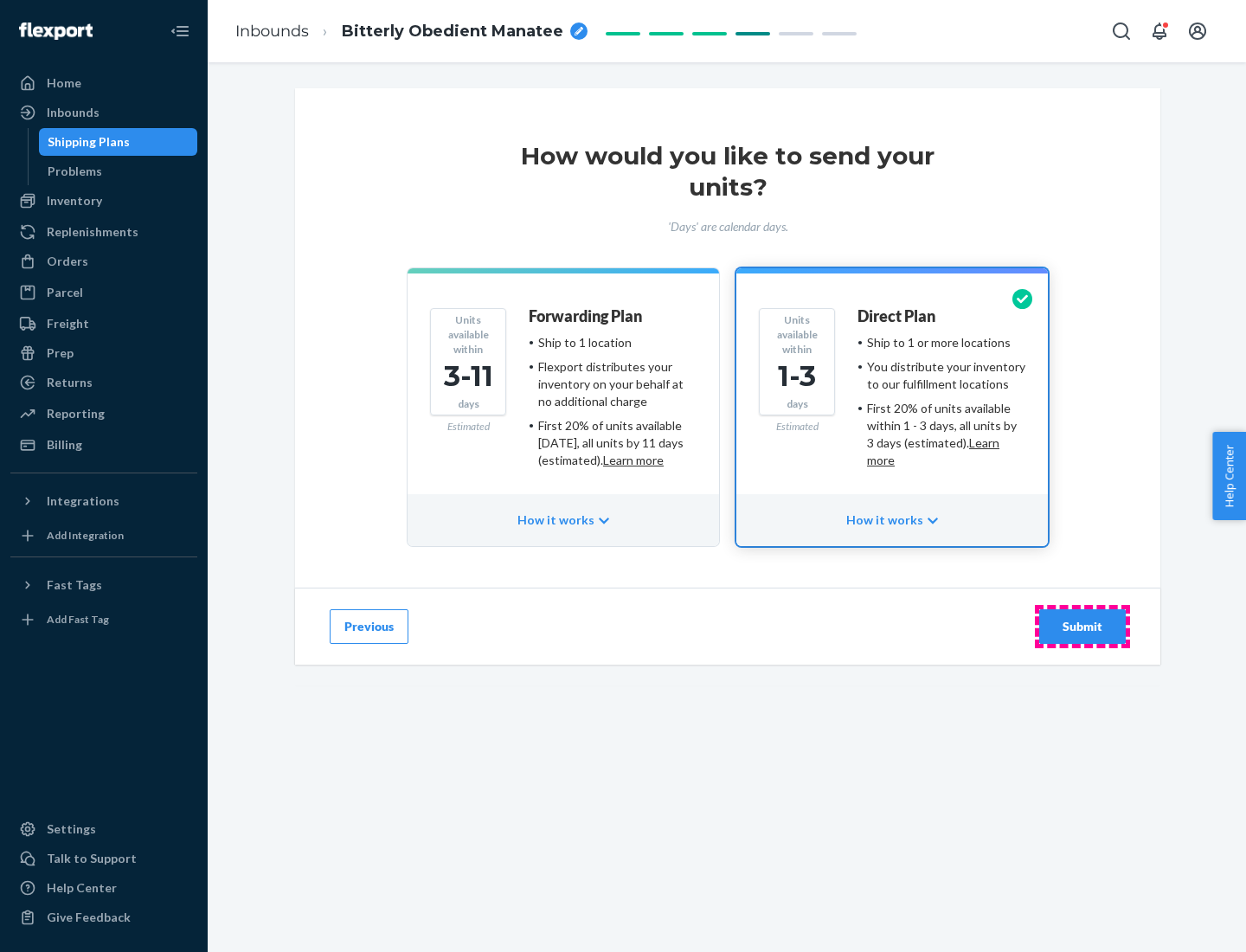
click at [1082, 627] on div "Submit" at bounding box center [1082, 626] width 58 height 17
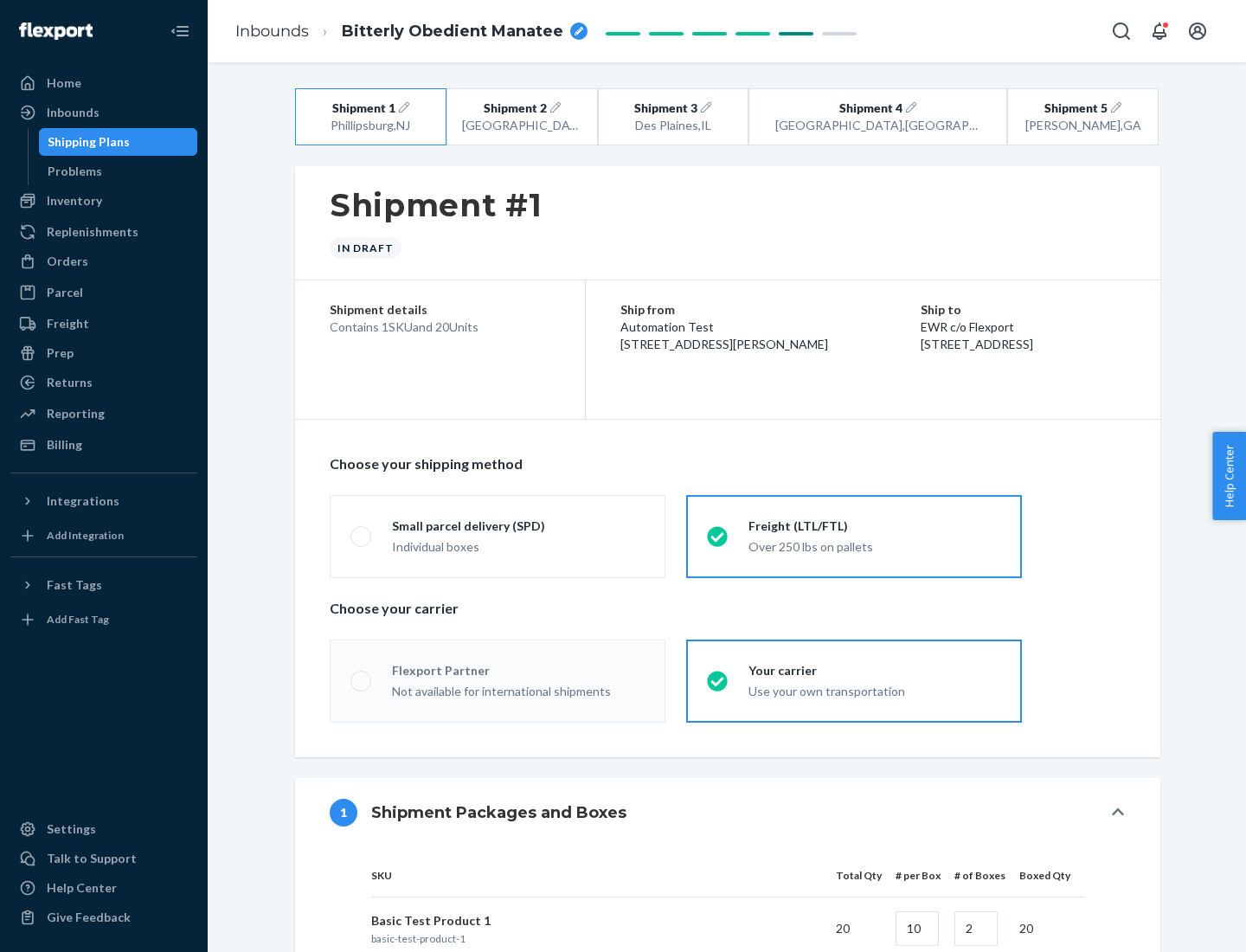
radio input "true"
radio input "false"
radio input "true"
radio input "false"
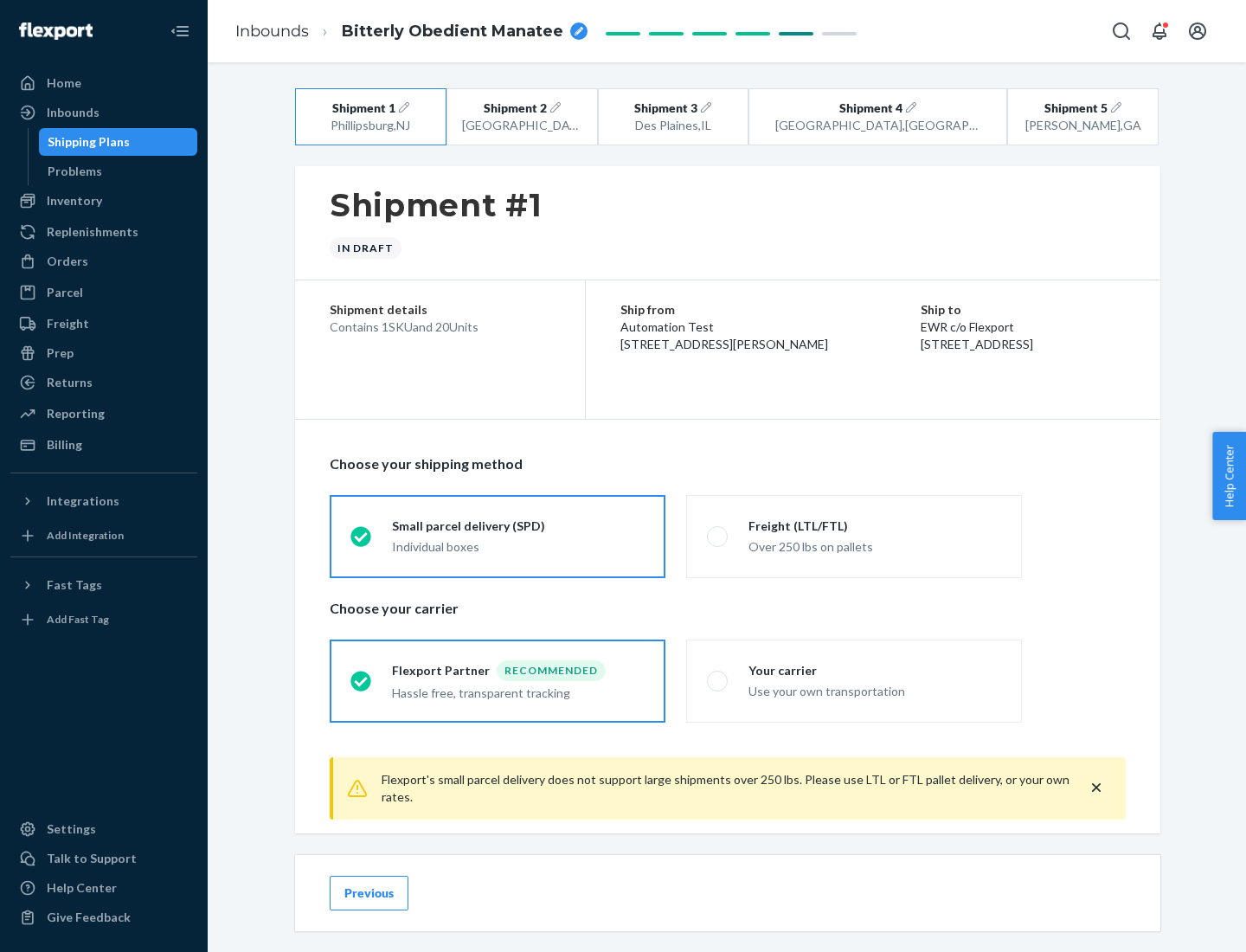
scroll to position [19, 0]
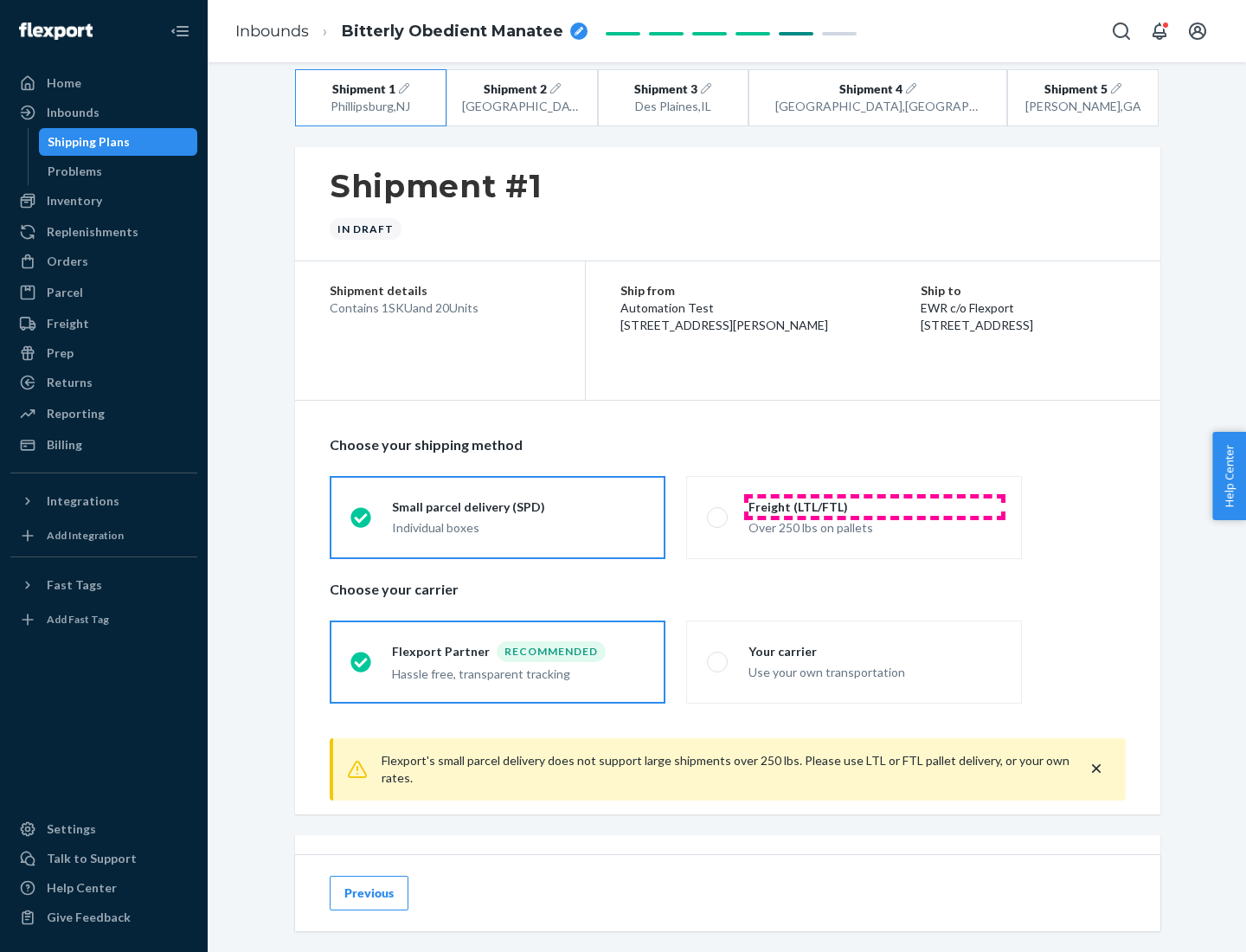
click at [874, 506] on div "Freight (LTL/FTL)" at bounding box center [874, 506] width 253 height 17
click at [718, 512] on input "Freight (LTL/FTL) Over 250 lbs on pallets" at bounding box center [713, 517] width 11 height 11
radio input "true"
radio input "false"
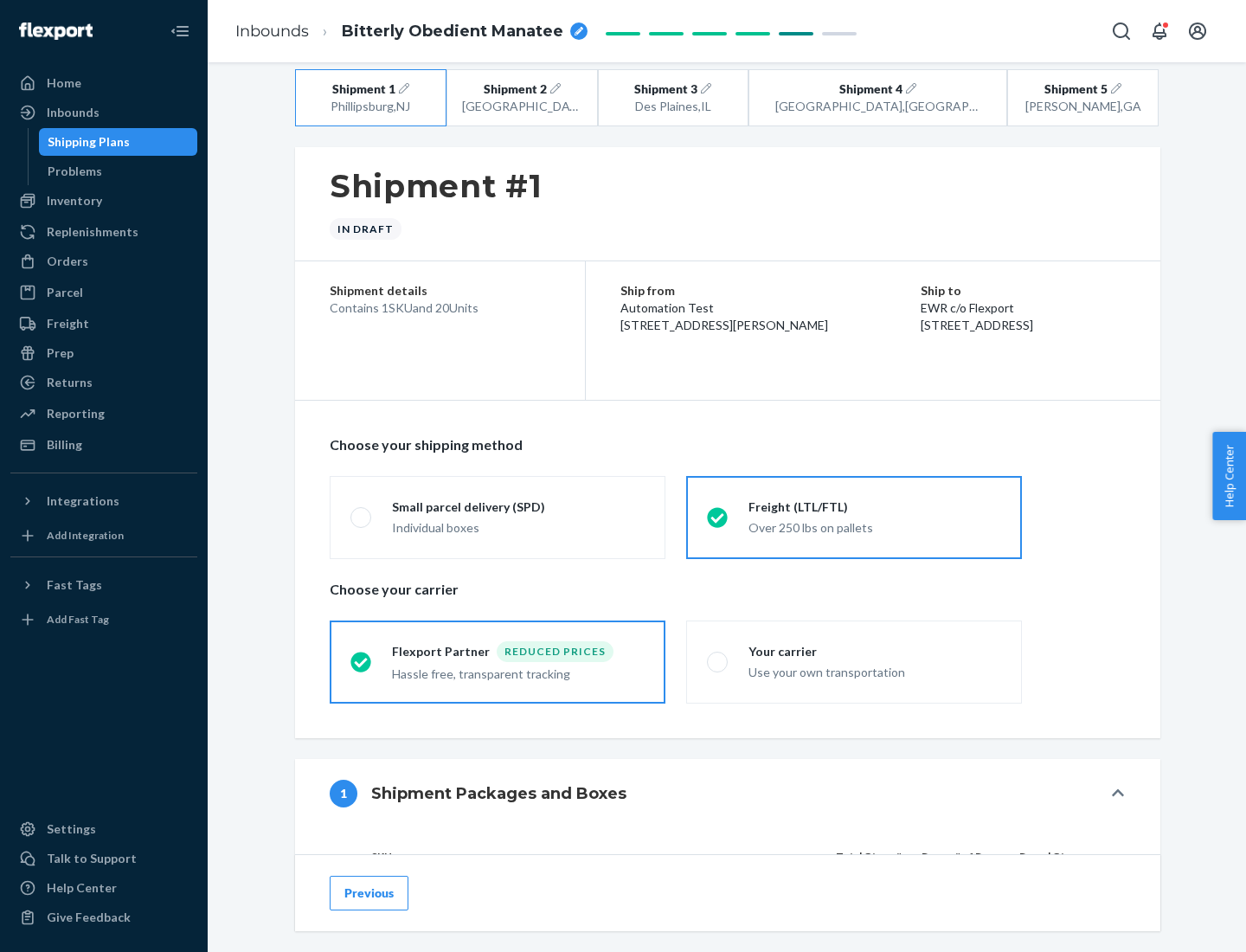
scroll to position [164, 0]
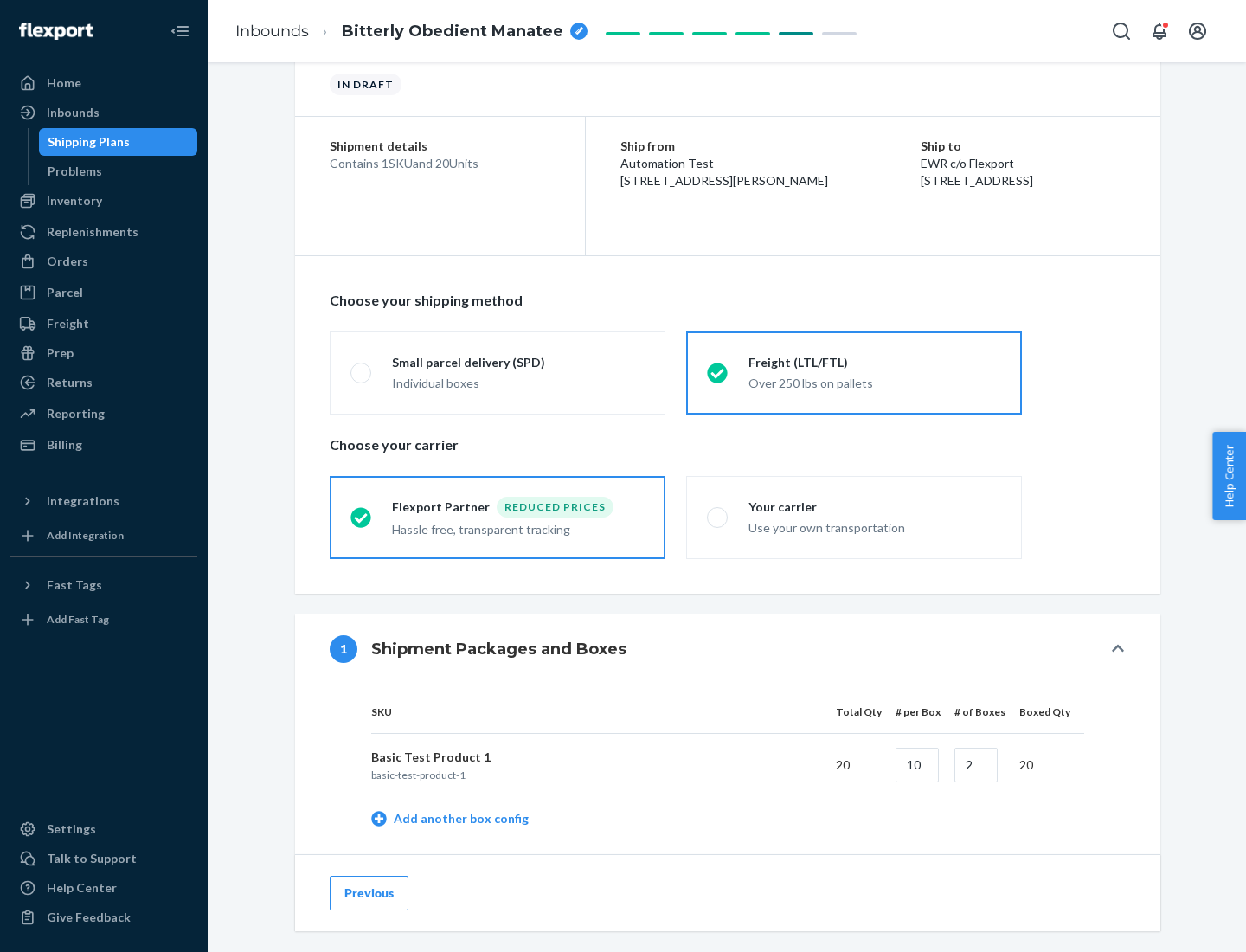
click at [874, 506] on div "Your carrier" at bounding box center [874, 506] width 253 height 17
click at [718, 512] on input "Your carrier Use your own transportation" at bounding box center [713, 517] width 11 height 11
radio input "true"
radio input "false"
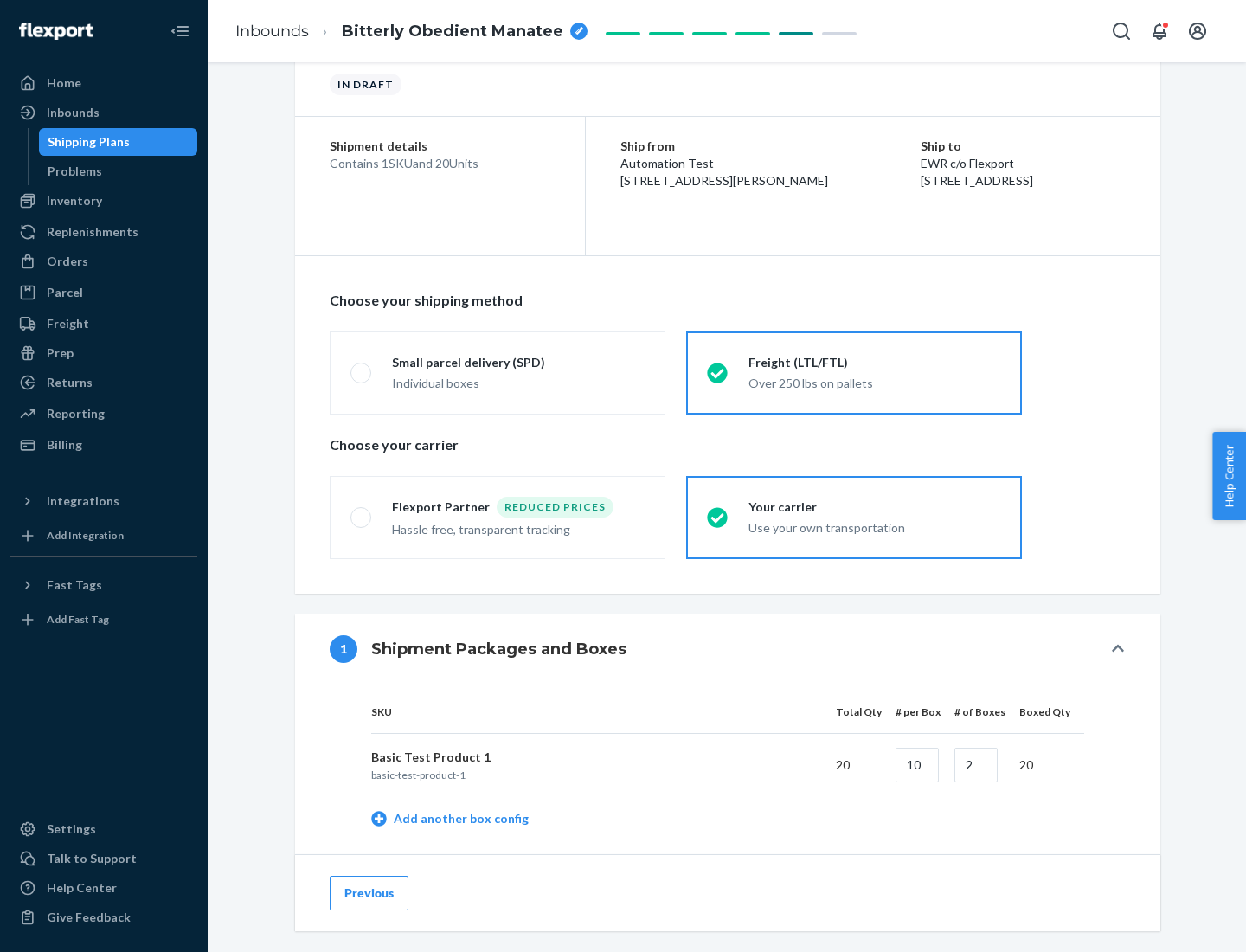
scroll to position [547, 0]
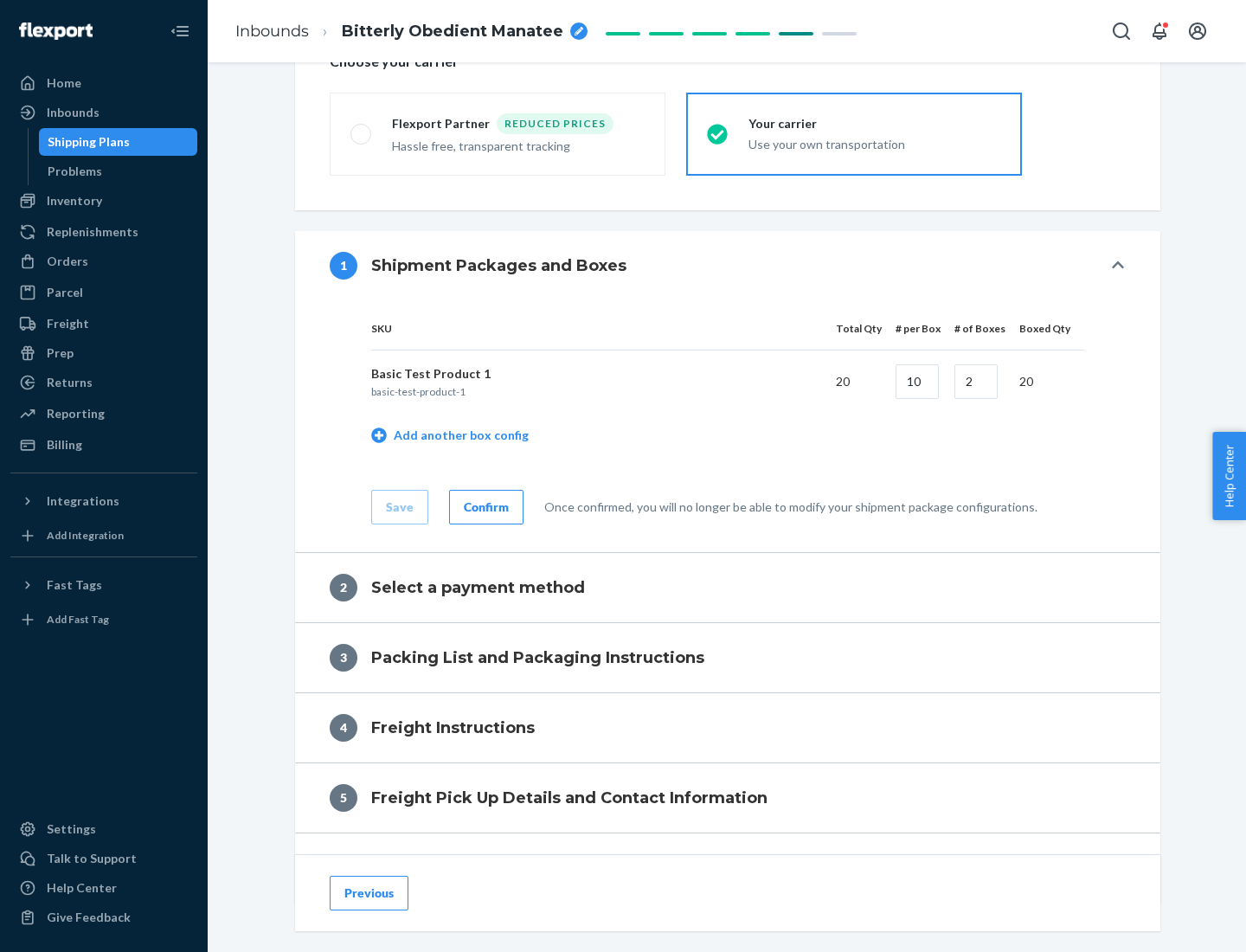
click at [483, 506] on div "Confirm" at bounding box center [486, 506] width 45 height 17
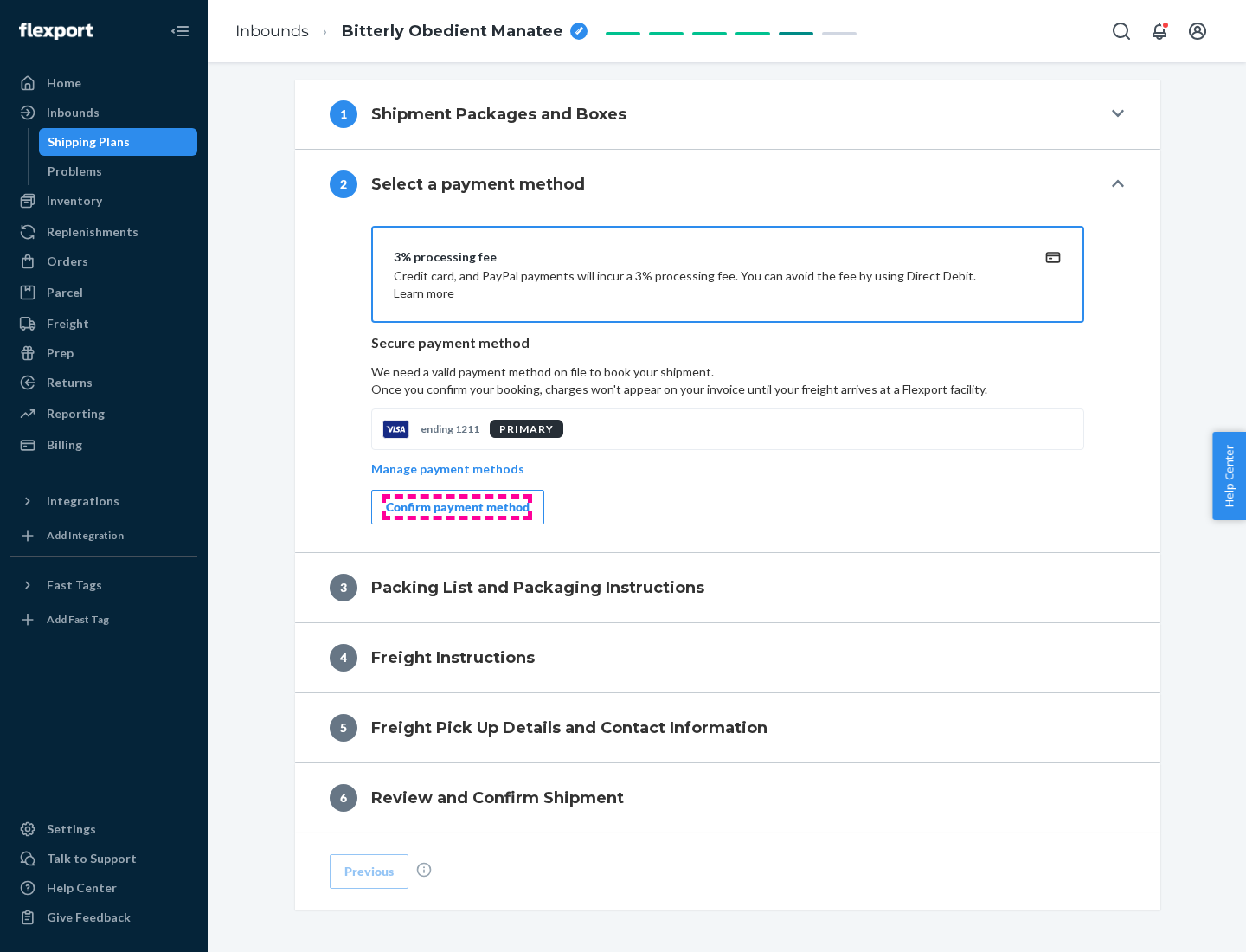
click at [456, 507] on div "Confirm payment method" at bounding box center [457, 506] width 143 height 17
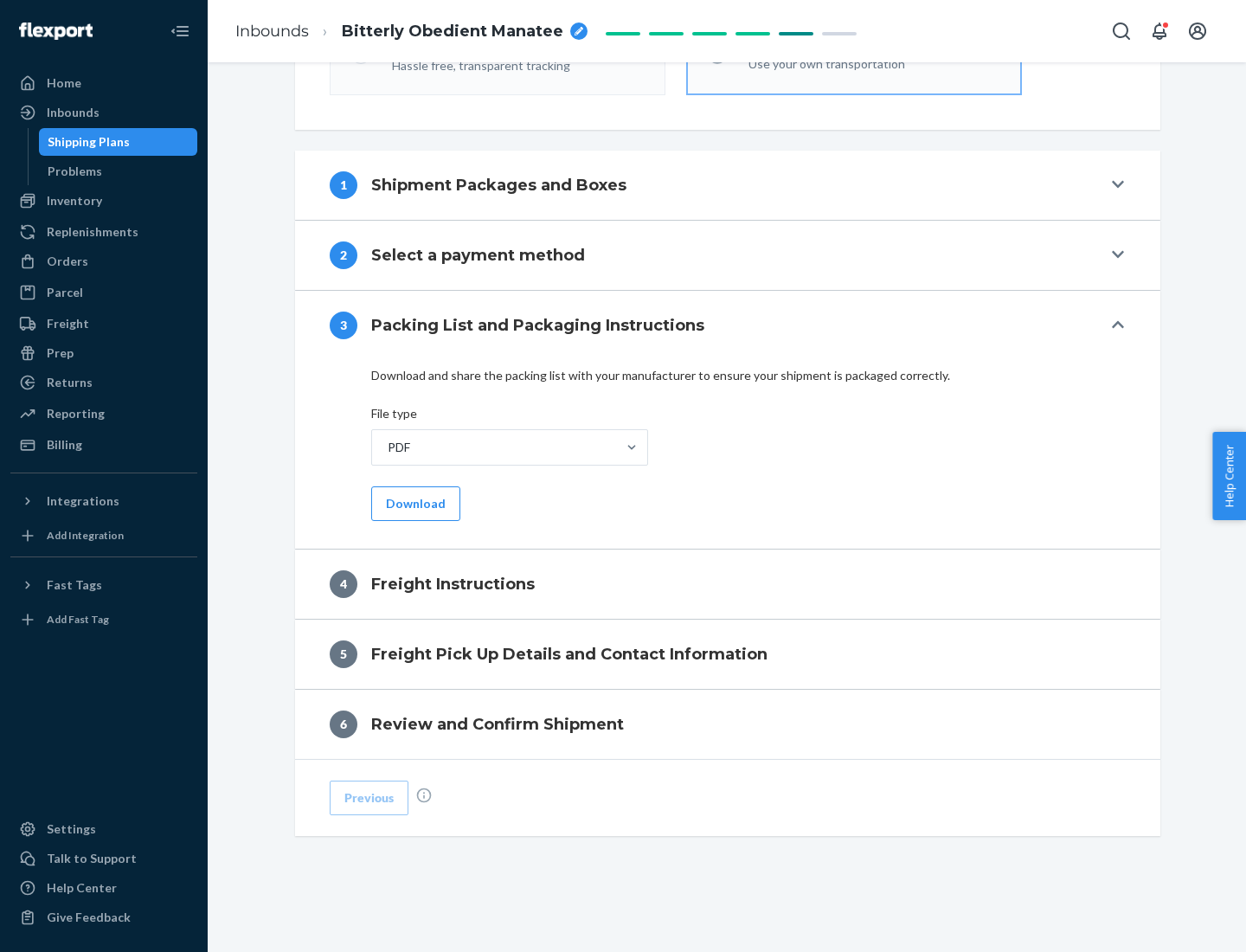
scroll to position [624, 0]
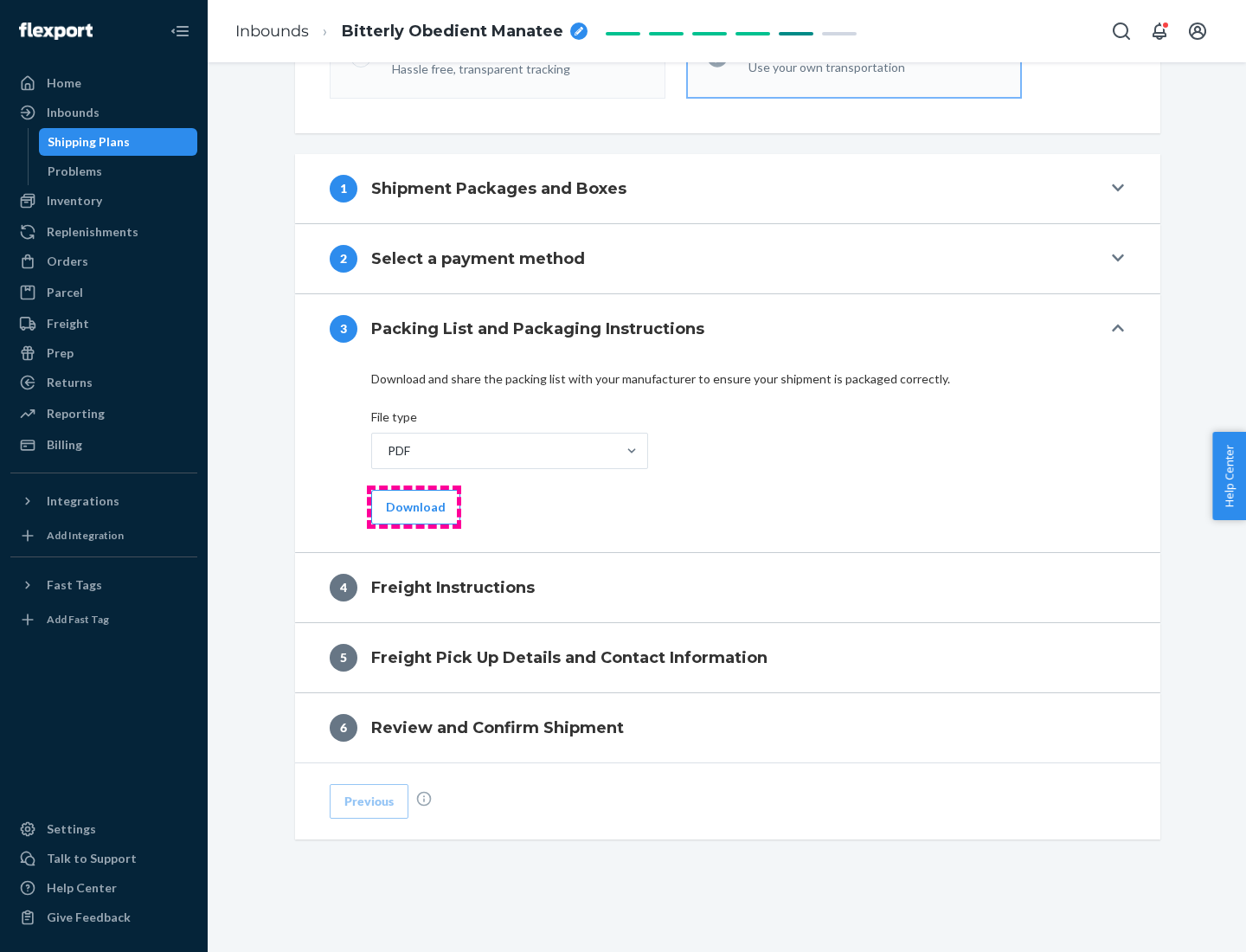
click at [414, 506] on button "Download" at bounding box center [416, 507] width 90 height 35
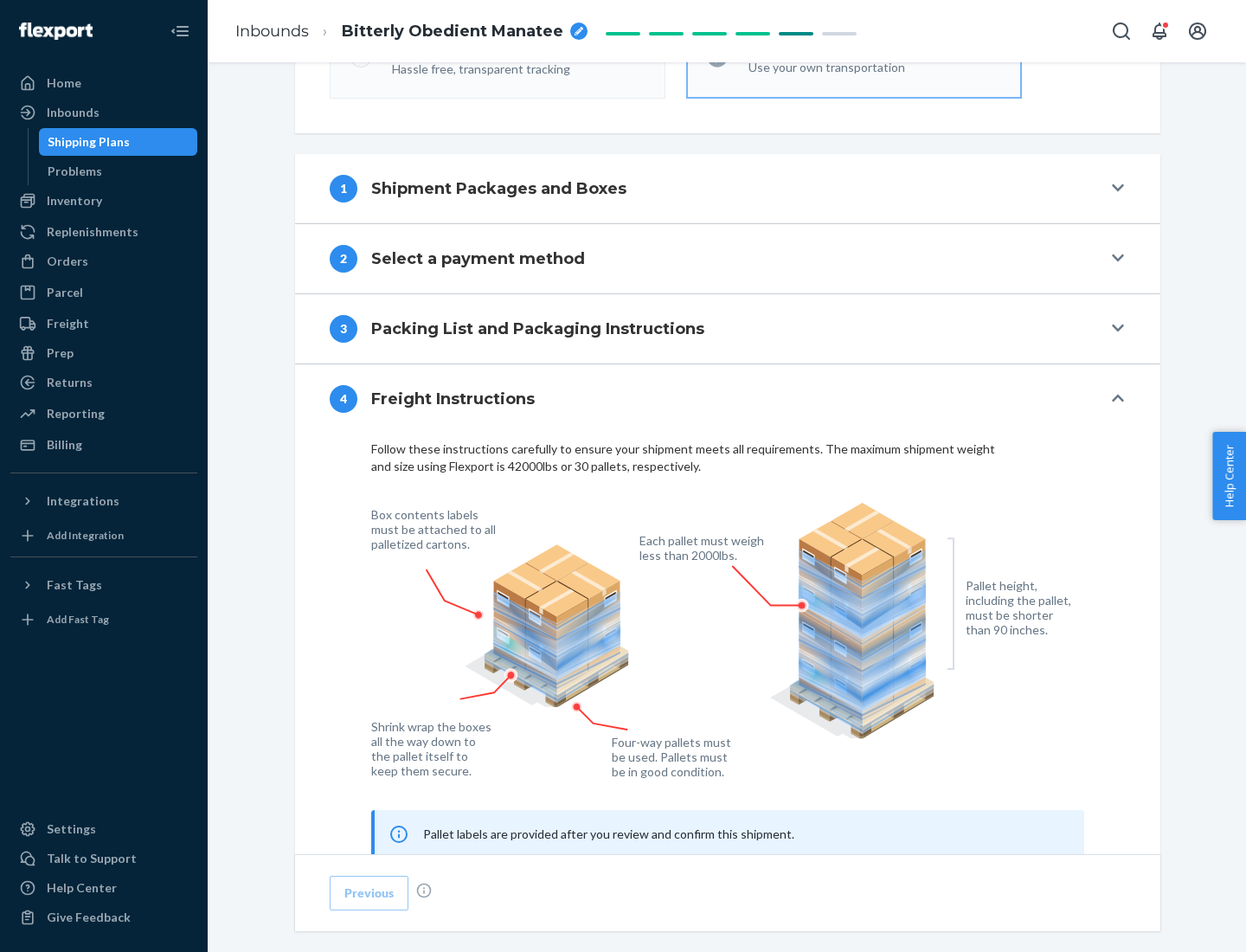
scroll to position [1046, 0]
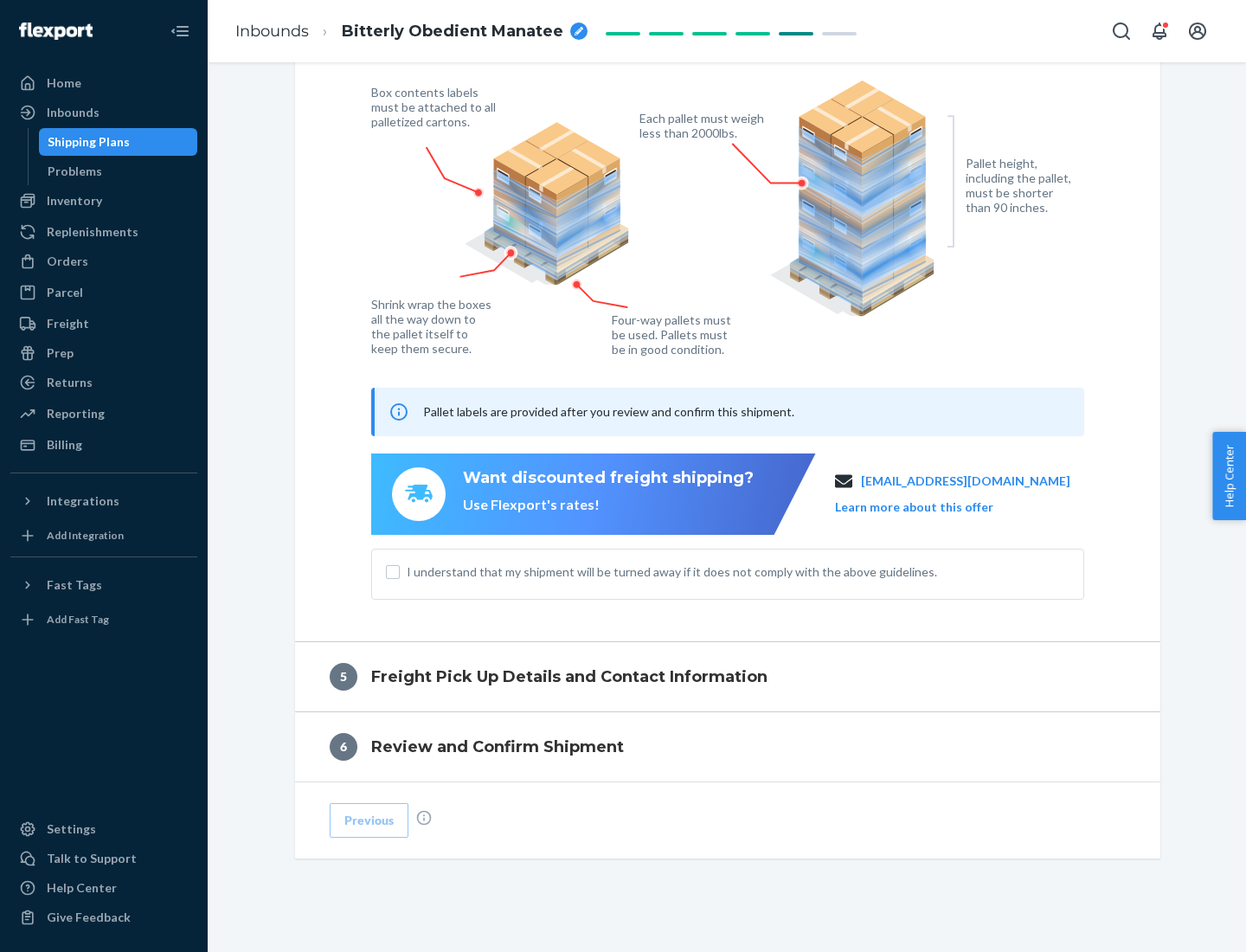
click at [935, 506] on button "Learn more about this offer" at bounding box center [913, 506] width 158 height 17
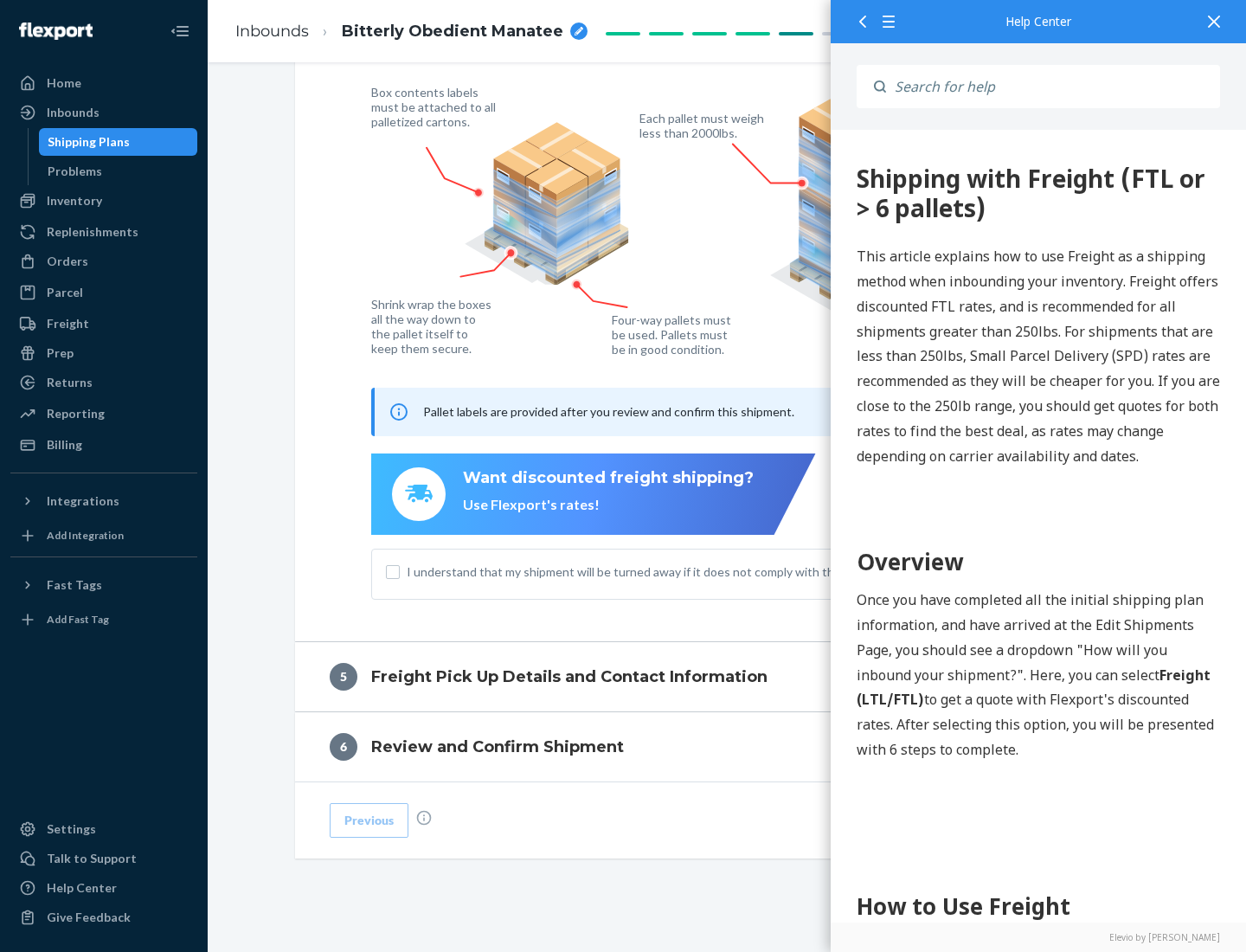
scroll to position [0, 0]
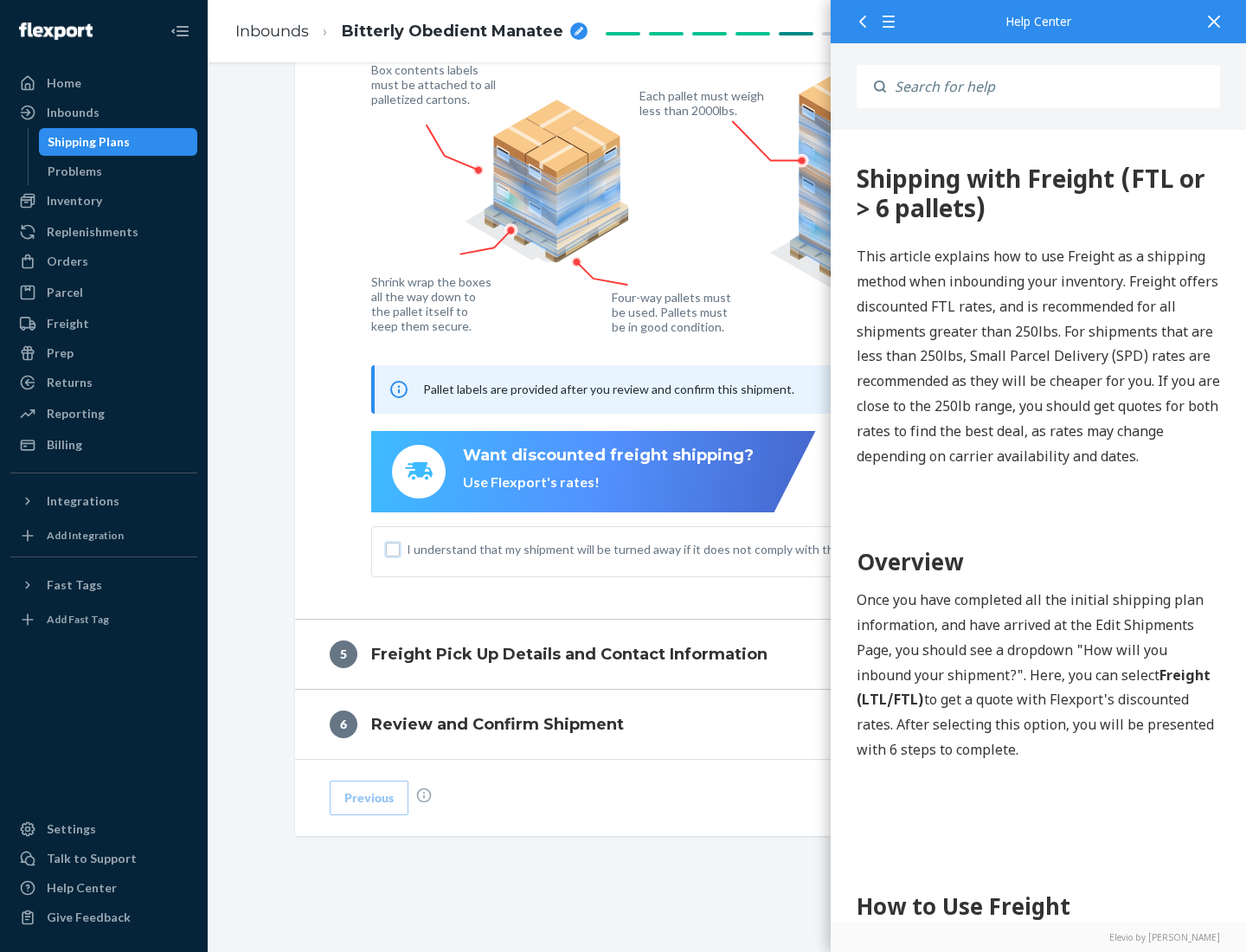
click at [393, 548] on input "I understand that my shipment will be turned away if it does not comply with th…" at bounding box center [392, 549] width 14 height 14
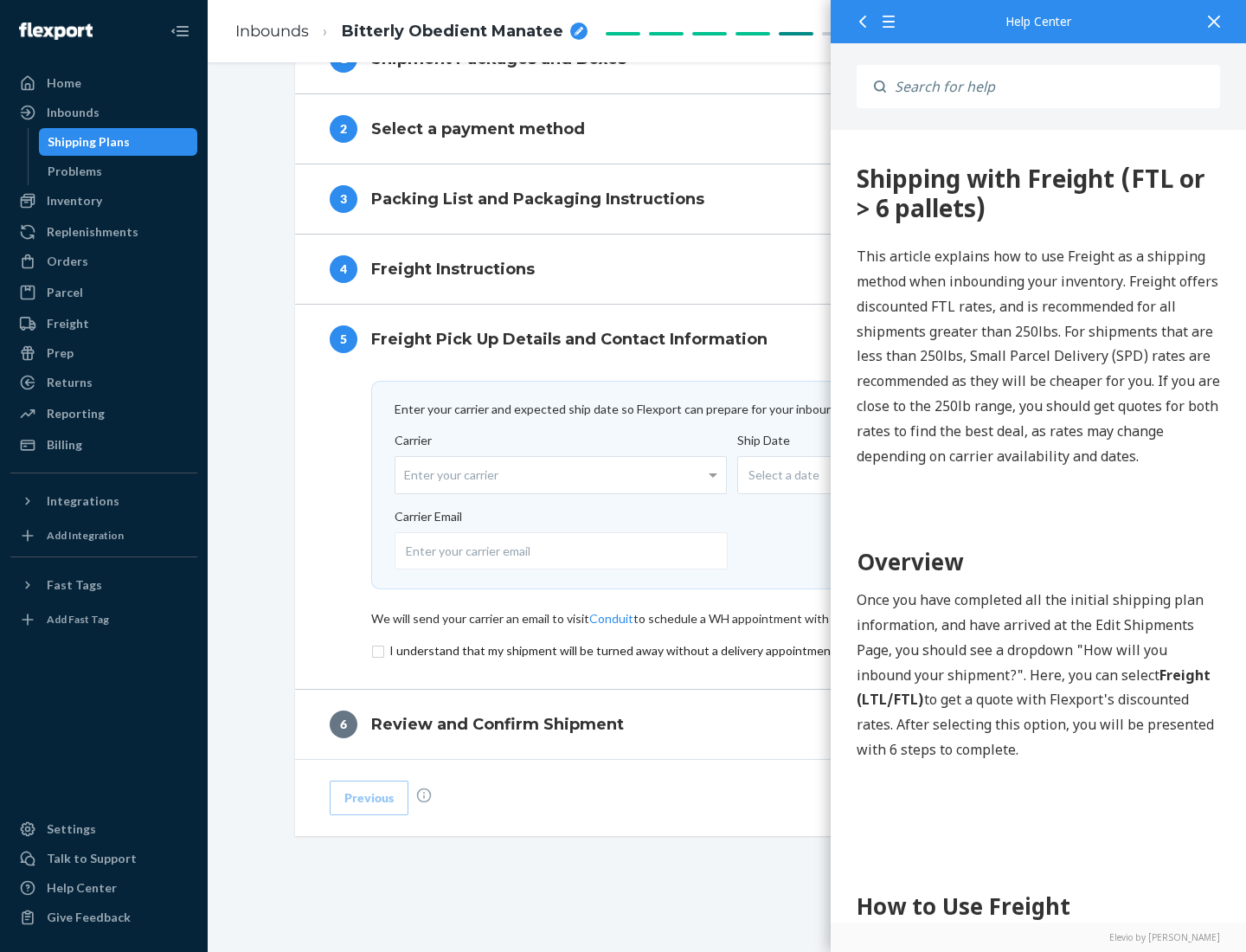
scroll to position [754, 0]
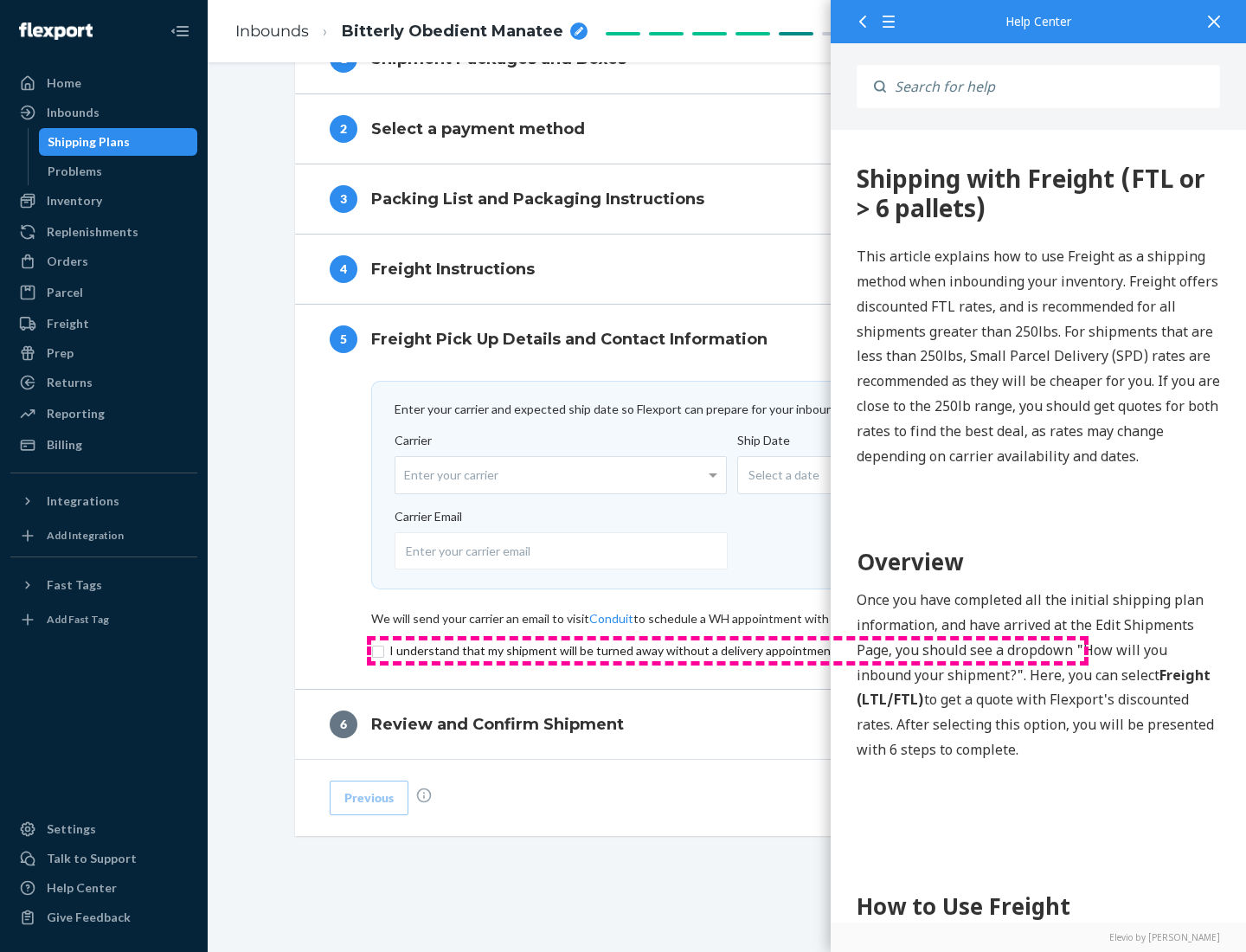
click at [727, 650] on input "checkbox" at bounding box center [727, 651] width 713 height 21
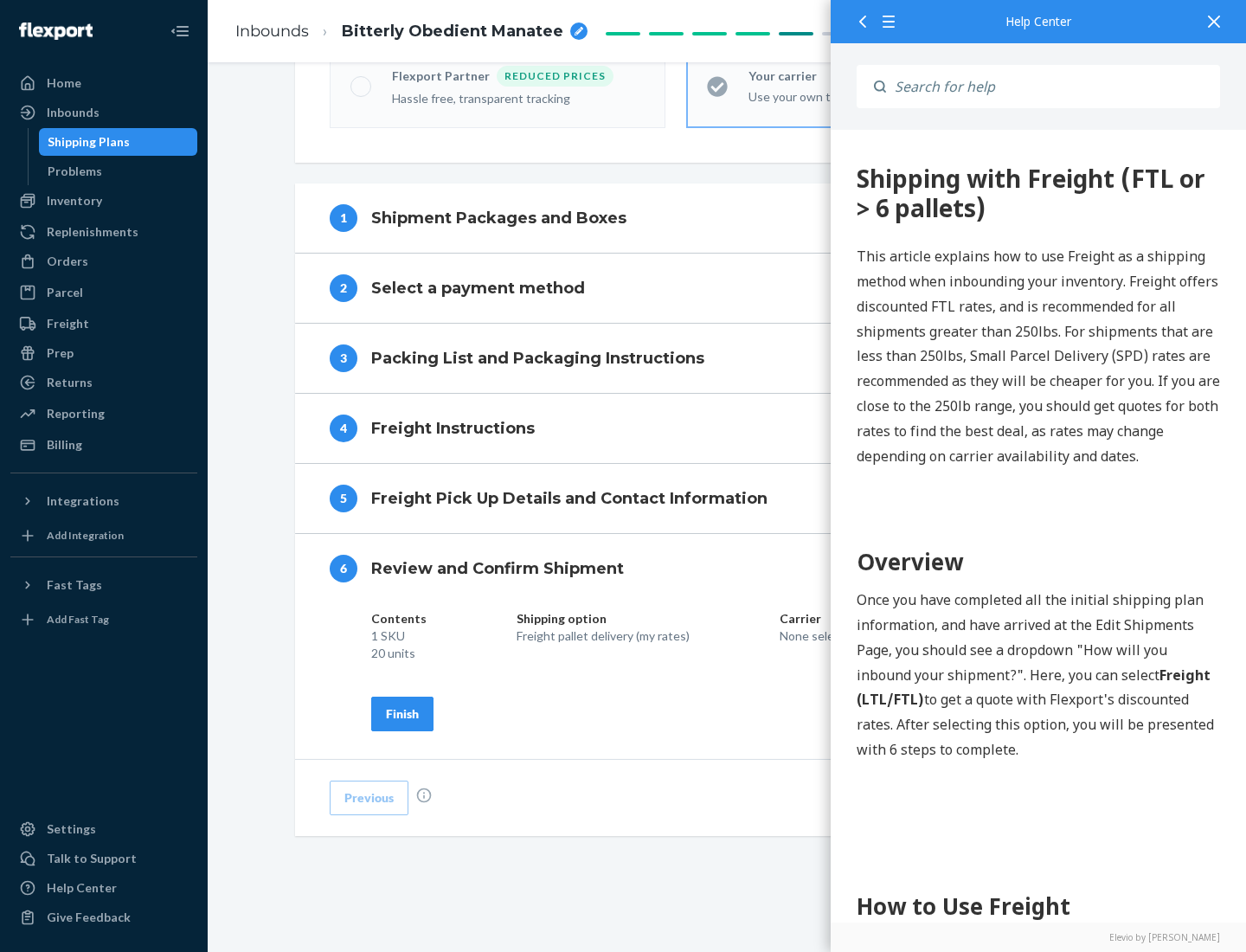
scroll to position [595, 0]
click at [402, 713] on div "Finish" at bounding box center [402, 714] width 33 height 17
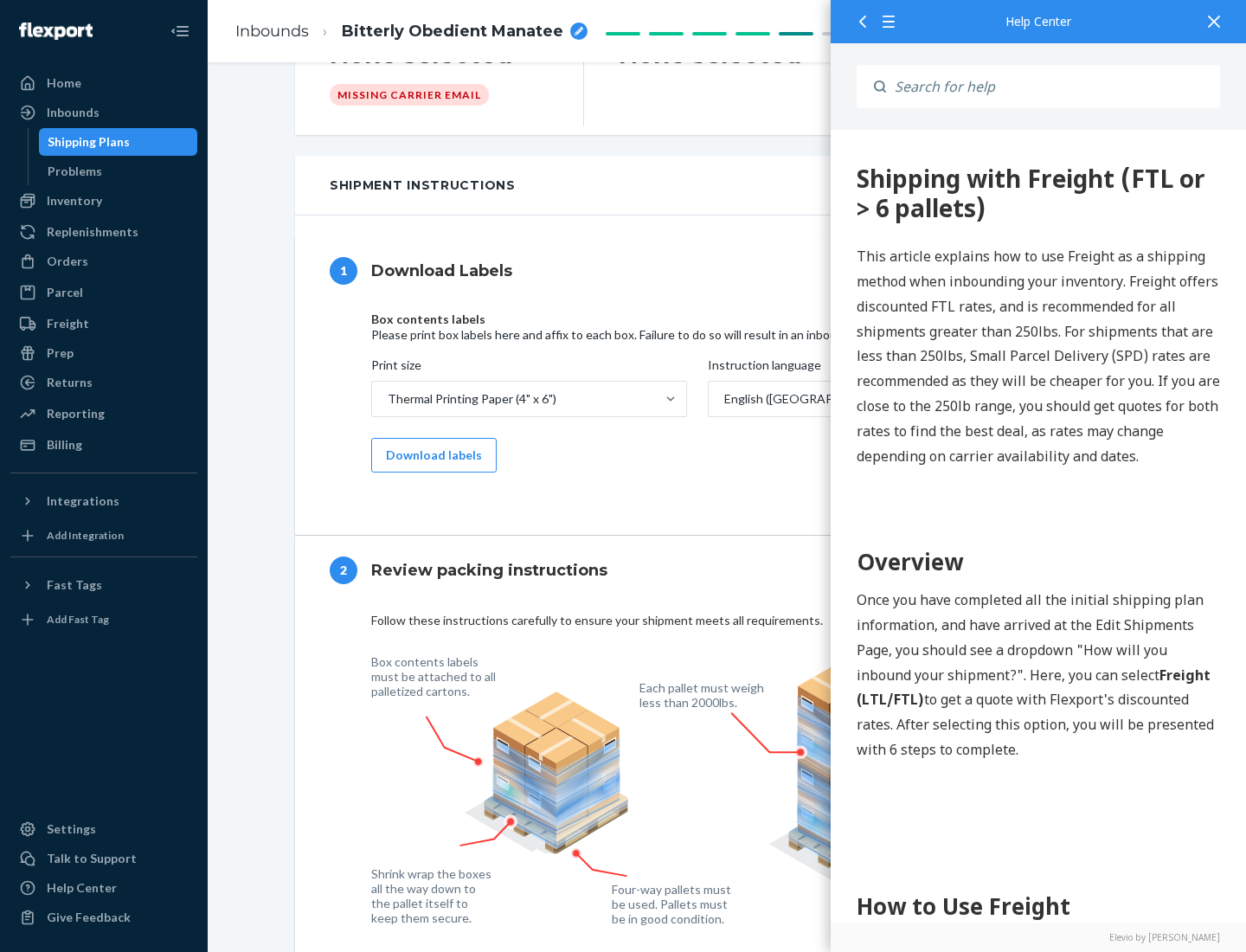
scroll to position [0, 0]
